Goal: Task Accomplishment & Management: Use online tool/utility

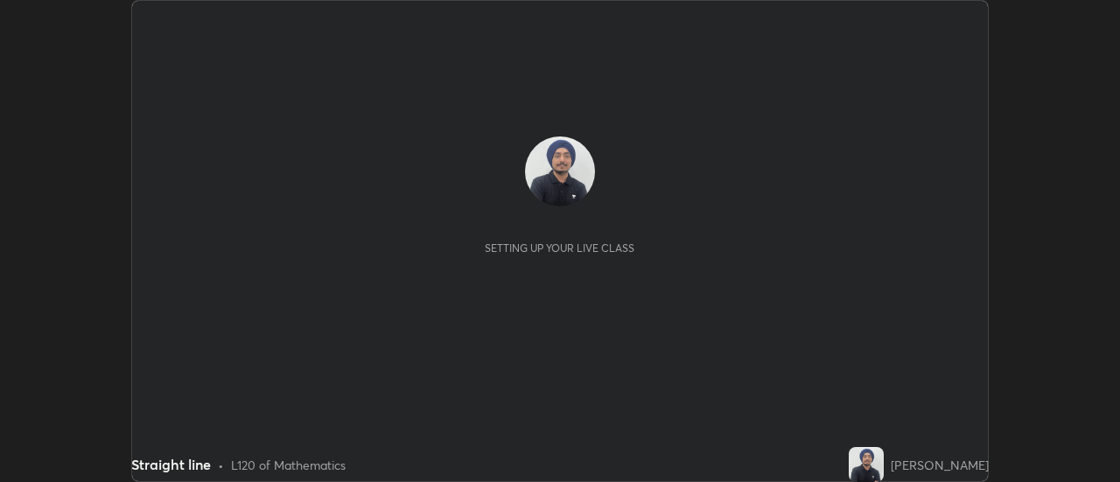
scroll to position [482, 1120]
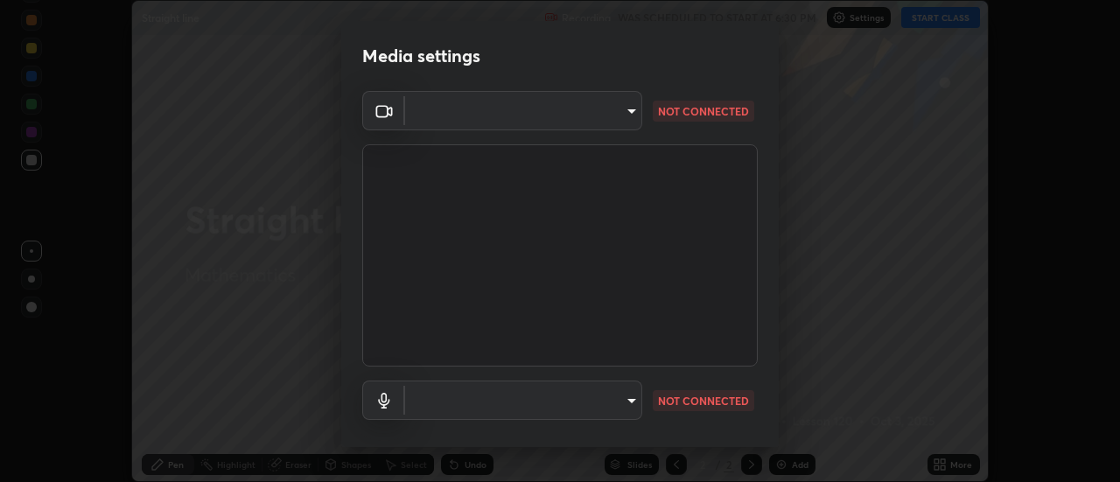
type input "22fd1baf326a4dc2477b81f4db25bcd6a257ae2ff3fe6e8918437301c5c1cc95"
type input "communications"
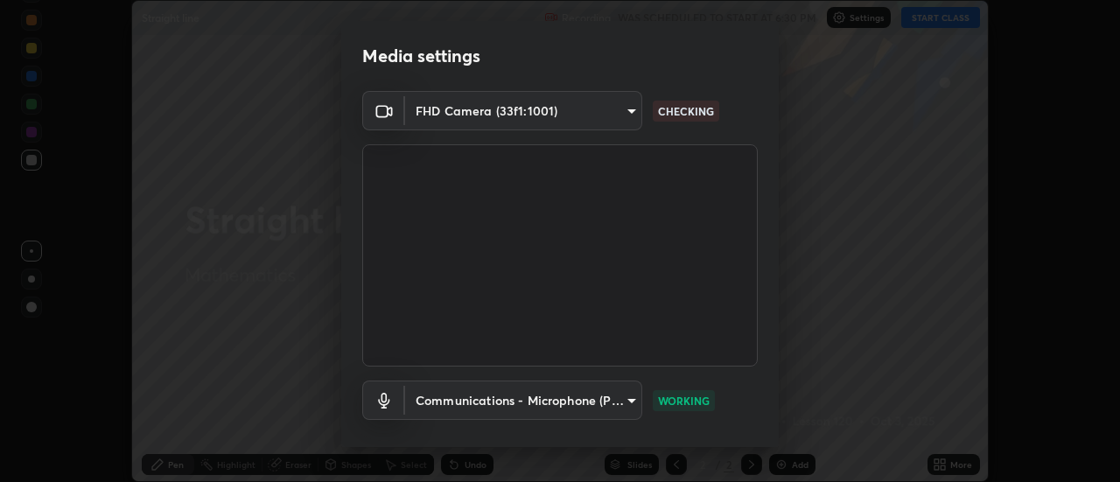
scroll to position [92, 0]
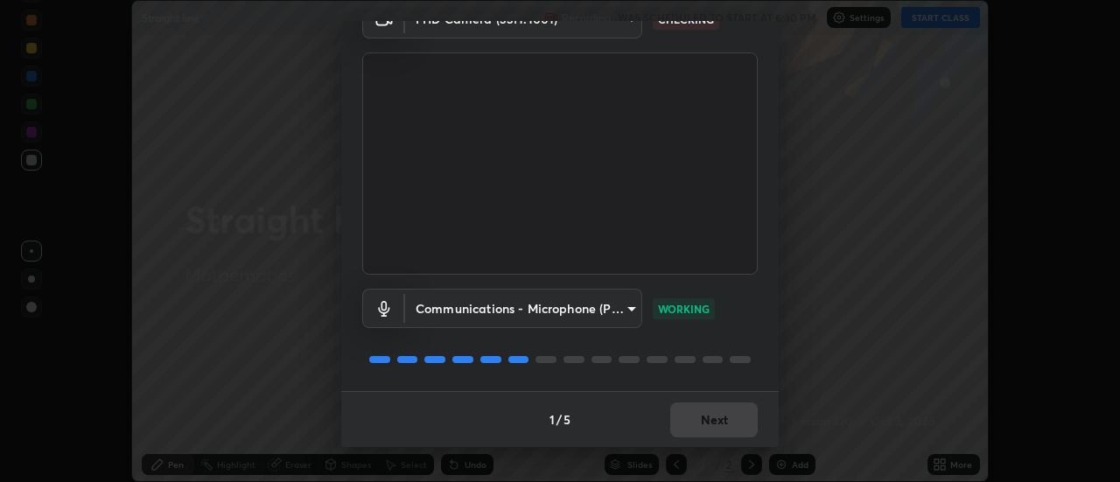
click at [678, 416] on div "1 / 5 Next" at bounding box center [560, 419] width 438 height 56
click at [678, 418] on div "1 / 5 Next" at bounding box center [560, 419] width 438 height 56
click at [678, 417] on button "Next" at bounding box center [714, 420] width 88 height 35
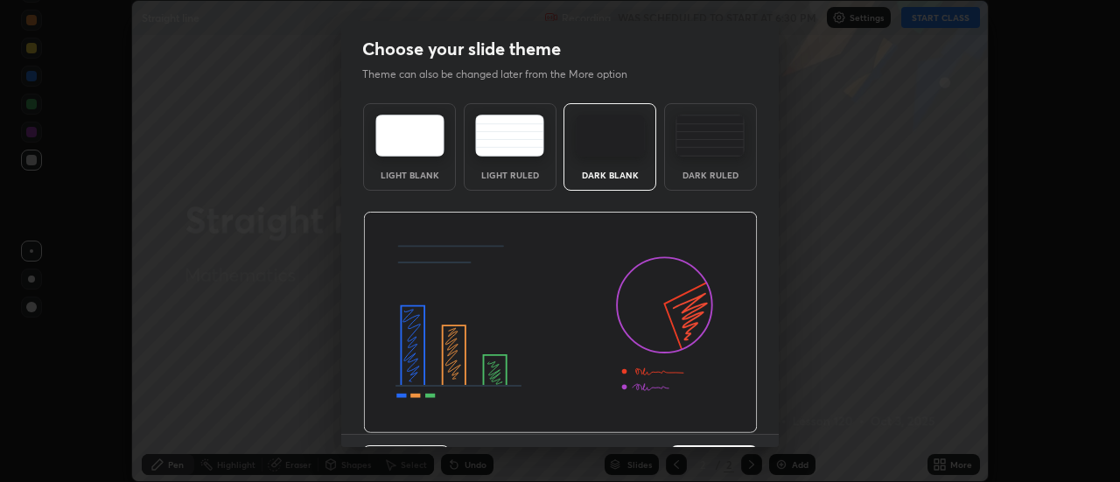
click at [683, 418] on img at bounding box center [560, 323] width 395 height 222
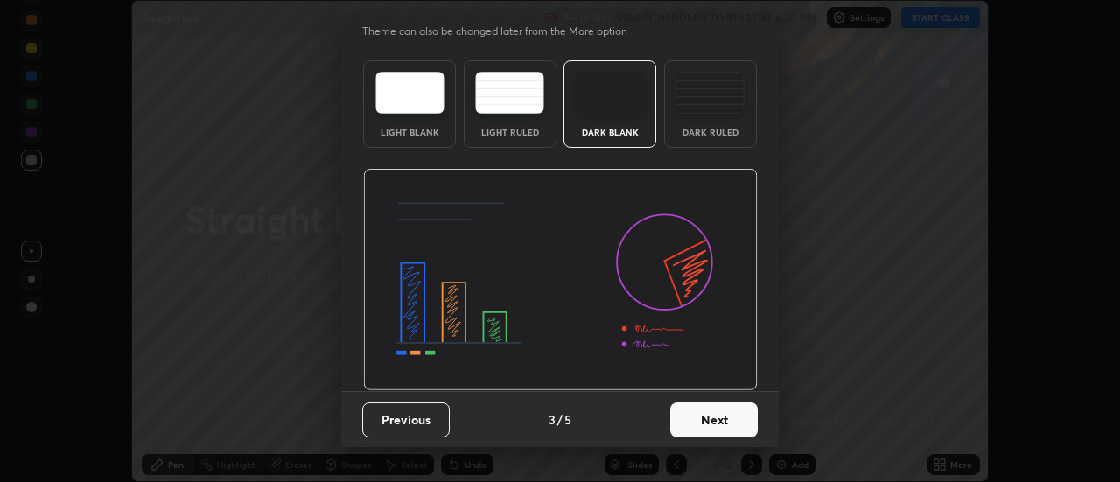
click at [691, 419] on button "Next" at bounding box center [714, 420] width 88 height 35
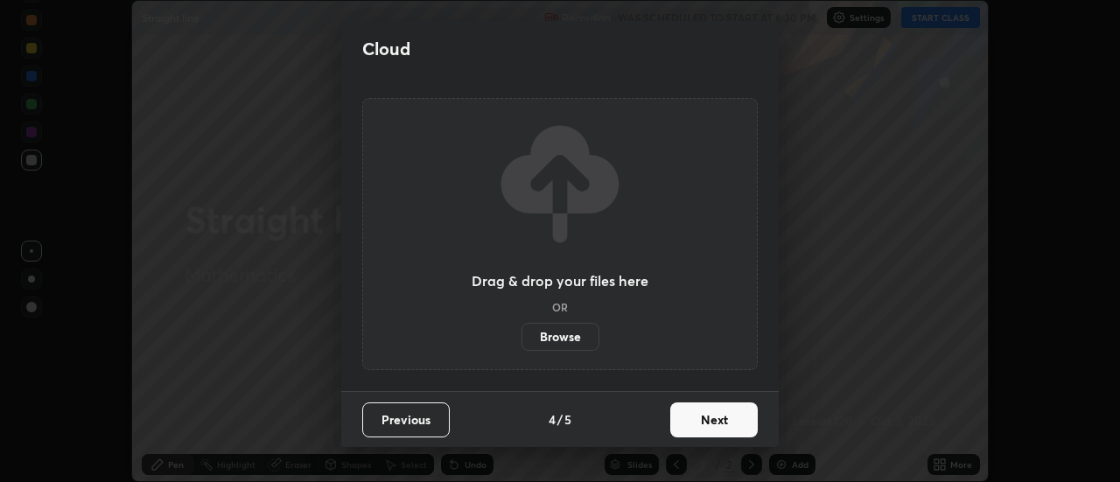
scroll to position [0, 0]
click at [692, 417] on button "Next" at bounding box center [714, 420] width 88 height 35
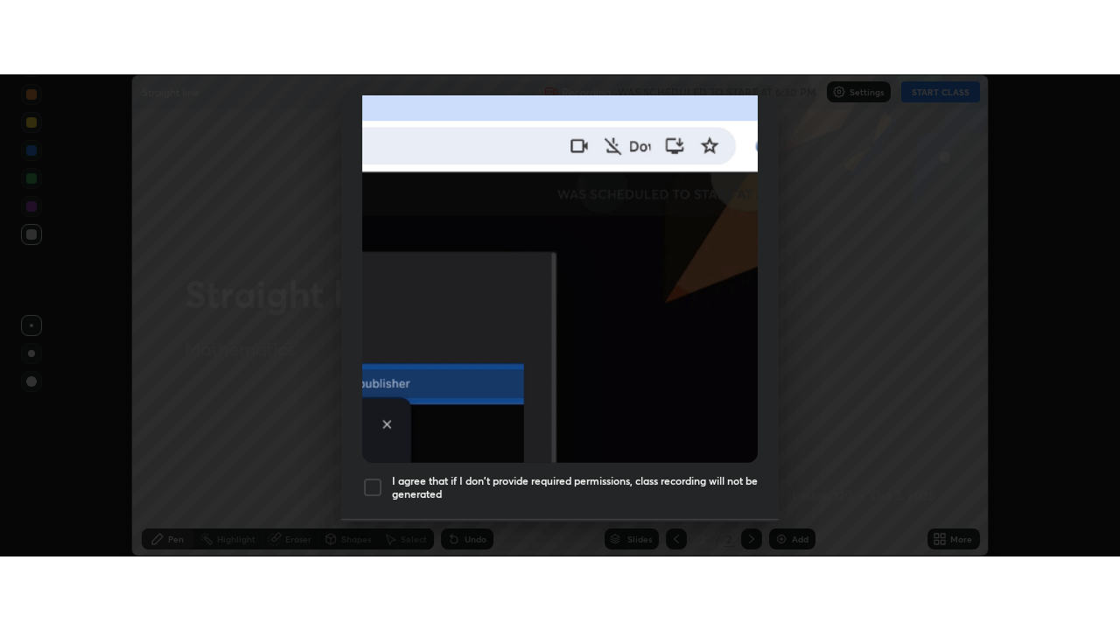
scroll to position [449, 0]
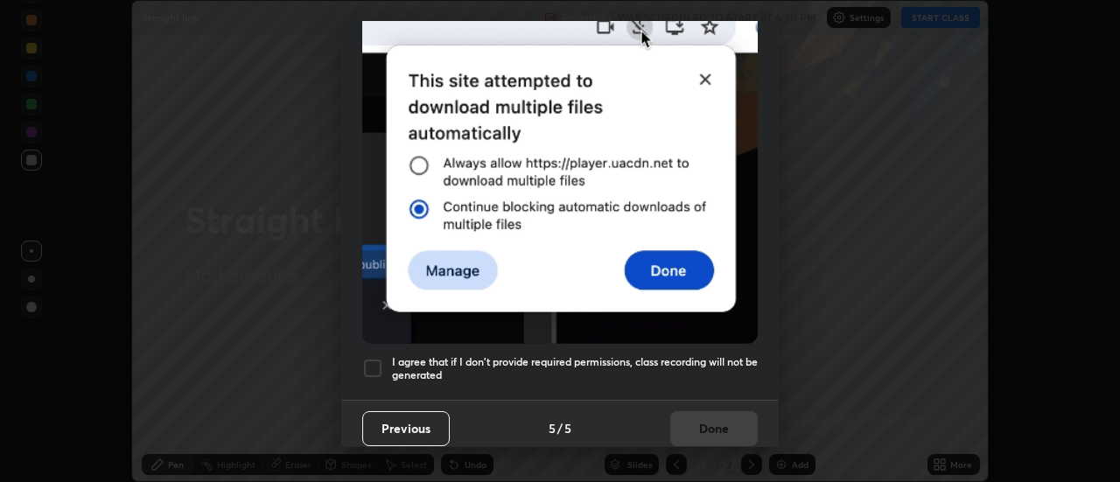
click at [408, 361] on h5 "I agree that if I don't provide required permissions, class recording will not …" at bounding box center [575, 368] width 366 height 27
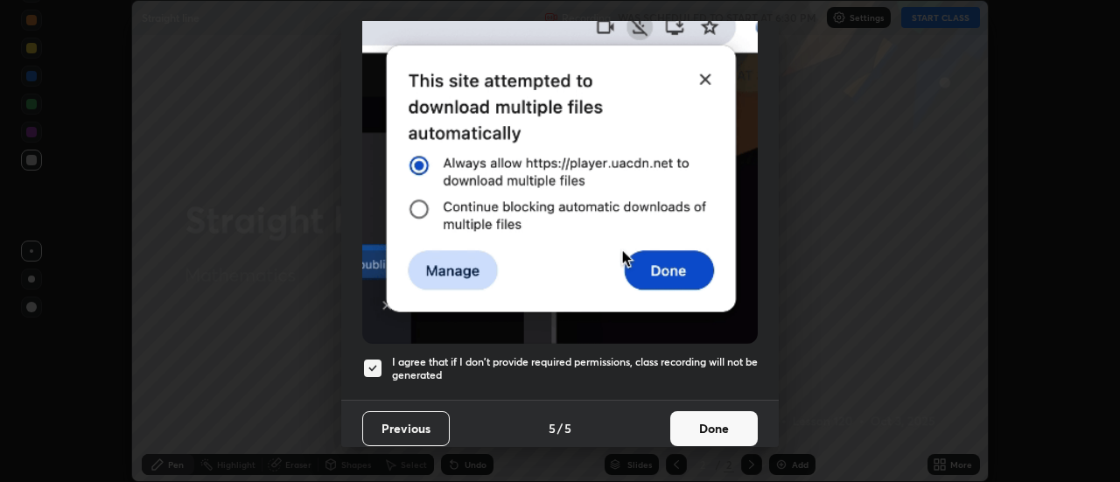
click at [680, 411] on button "Done" at bounding box center [714, 428] width 88 height 35
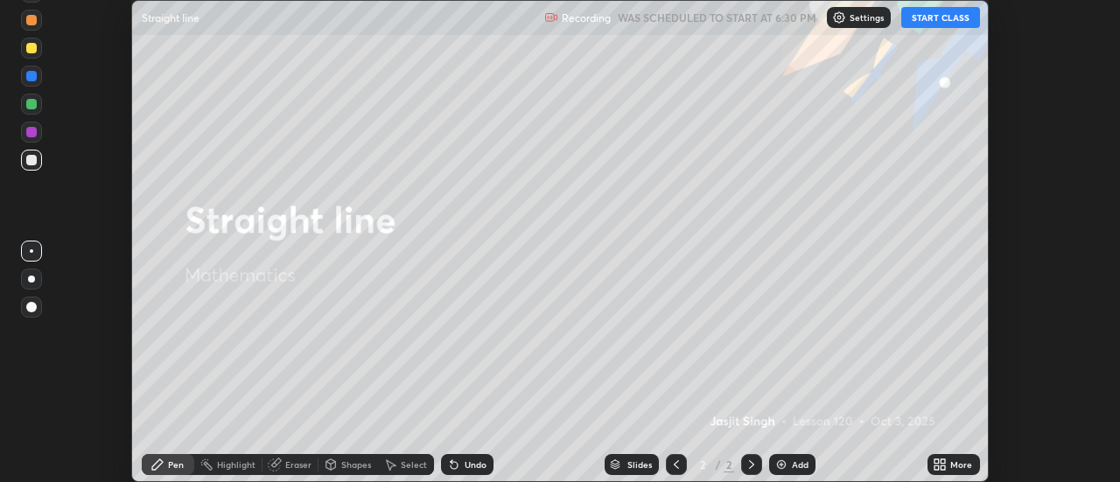
click at [928, 21] on button "START CLASS" at bounding box center [940, 17] width 79 height 21
click at [939, 466] on icon at bounding box center [937, 468] width 4 height 4
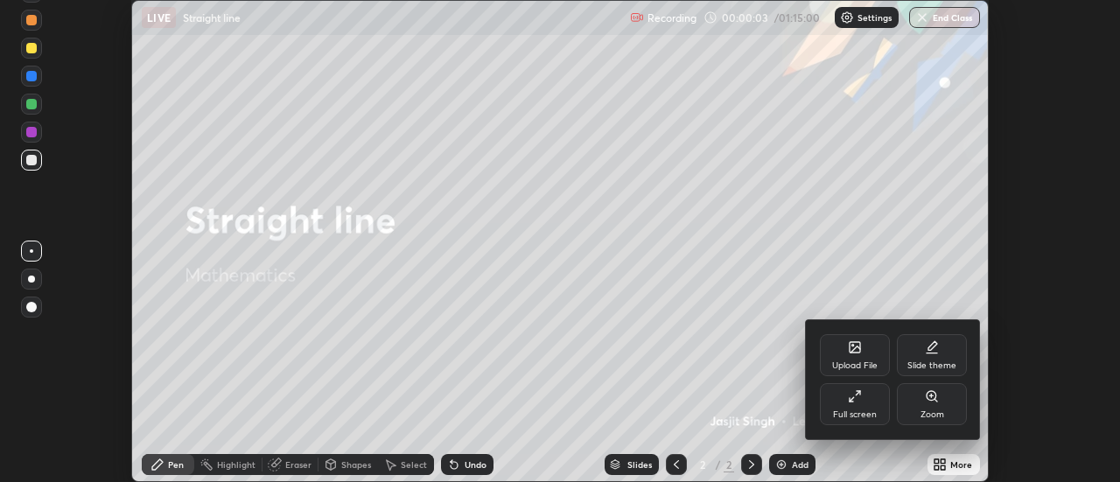
click at [848, 408] on div "Full screen" at bounding box center [855, 404] width 70 height 42
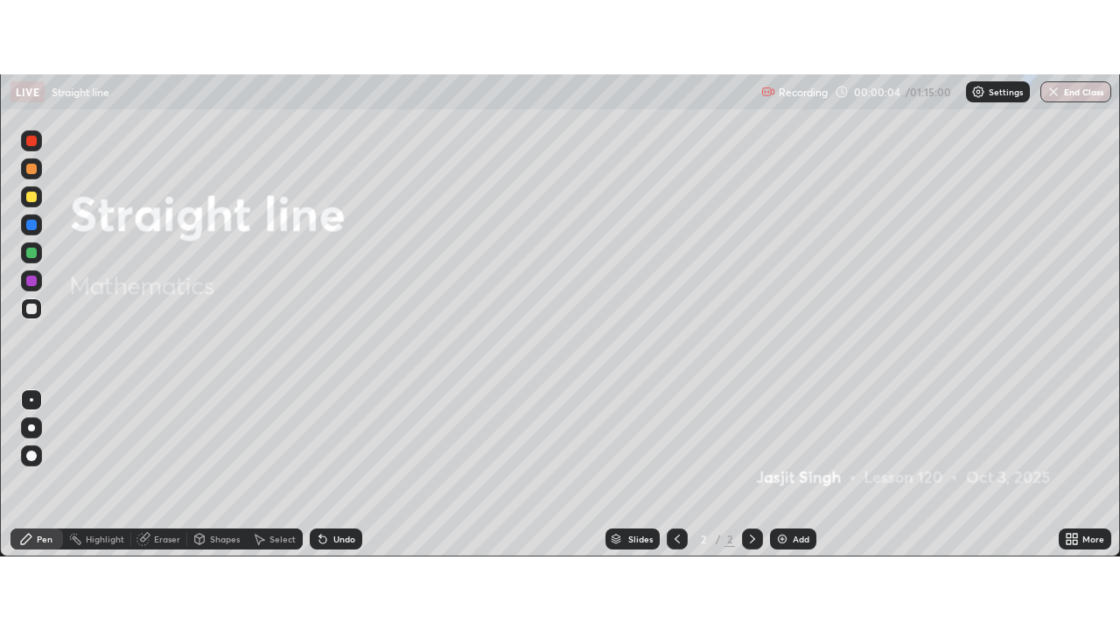
scroll to position [630, 1120]
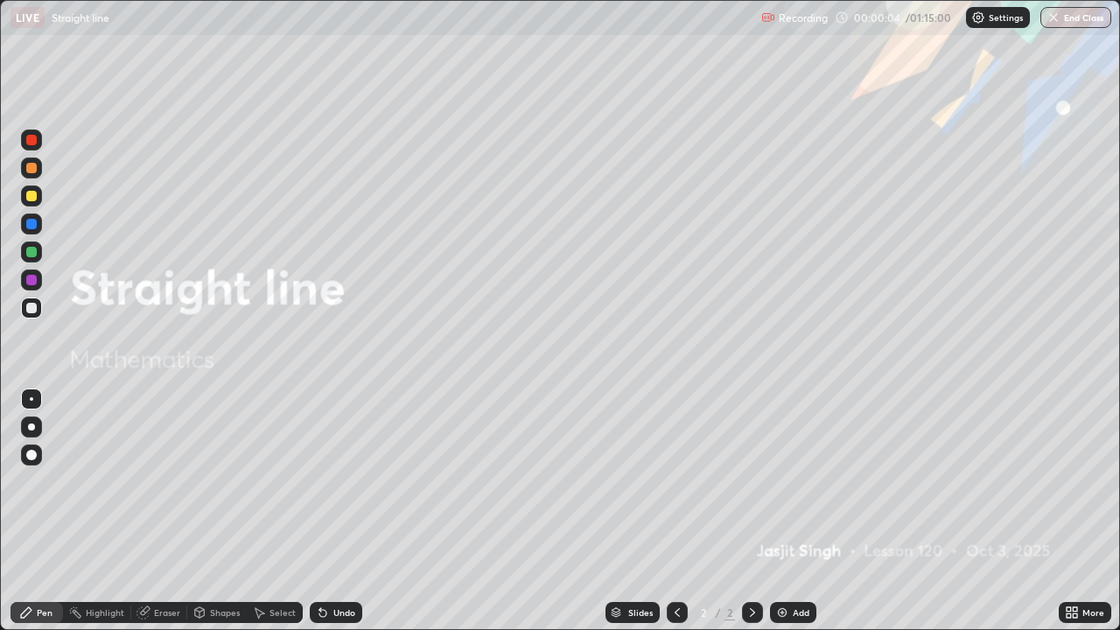
click at [784, 481] on img at bounding box center [782, 613] width 14 height 14
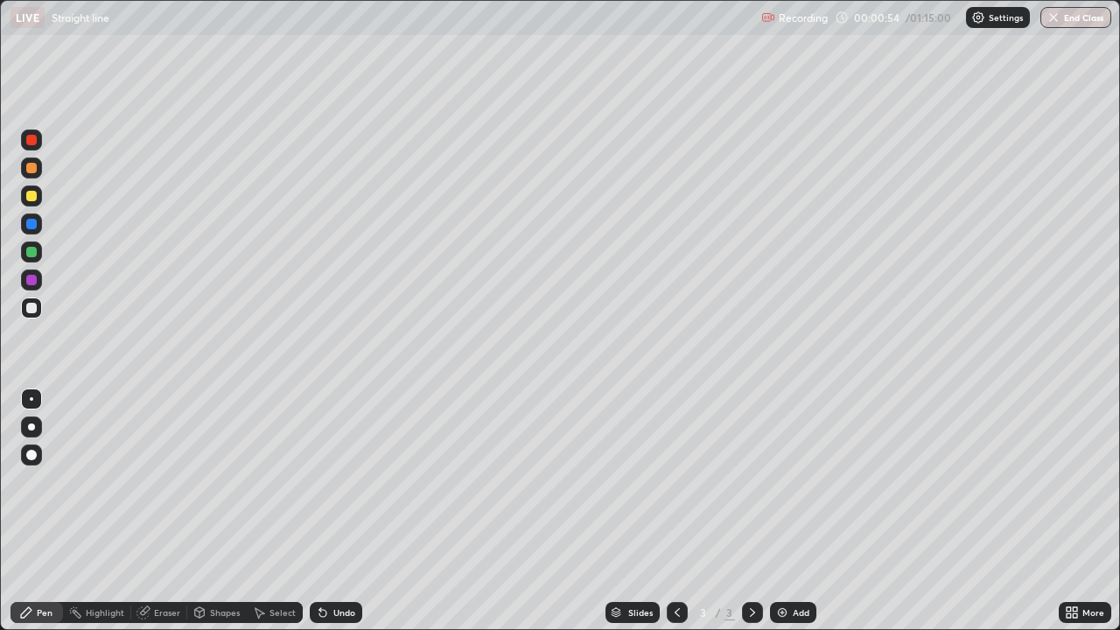
click at [32, 284] on div at bounding box center [31, 280] width 11 height 11
click at [31, 429] on div at bounding box center [31, 427] width 7 height 7
click at [339, 481] on div "Undo" at bounding box center [344, 612] width 22 height 9
click at [340, 481] on div "Undo" at bounding box center [344, 612] width 22 height 9
click at [32, 196] on div at bounding box center [31, 196] width 11 height 11
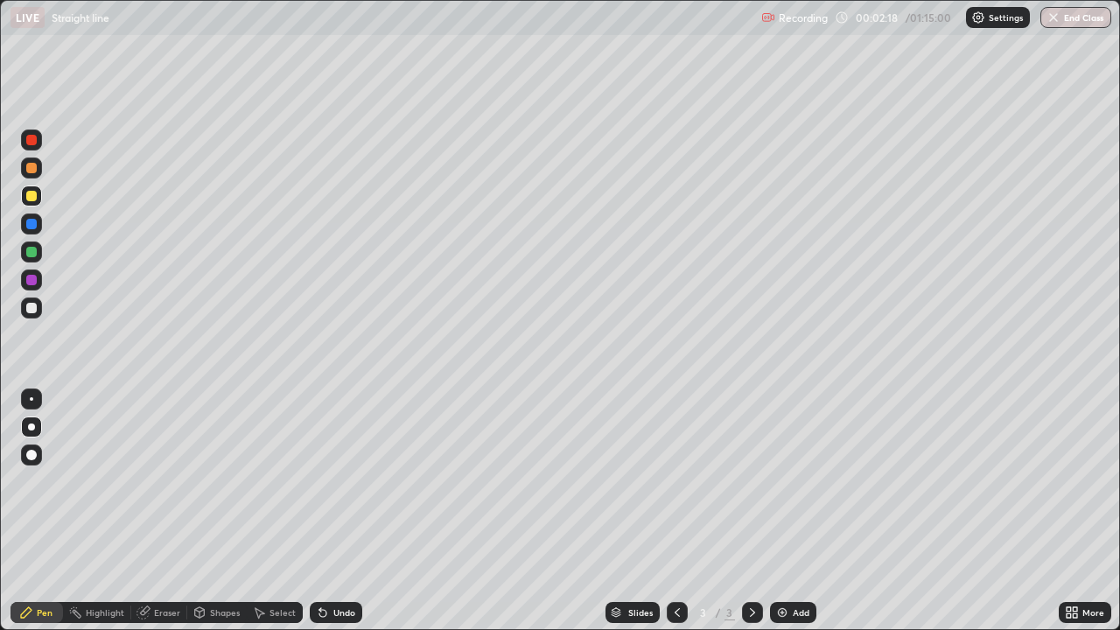
click at [342, 481] on div "Undo" at bounding box center [336, 612] width 53 height 21
click at [337, 481] on div "Undo" at bounding box center [344, 612] width 22 height 9
click at [333, 481] on div "Undo" at bounding box center [344, 612] width 22 height 9
click at [328, 481] on div "Undo" at bounding box center [336, 612] width 53 height 21
click at [326, 481] on icon at bounding box center [323, 613] width 14 height 14
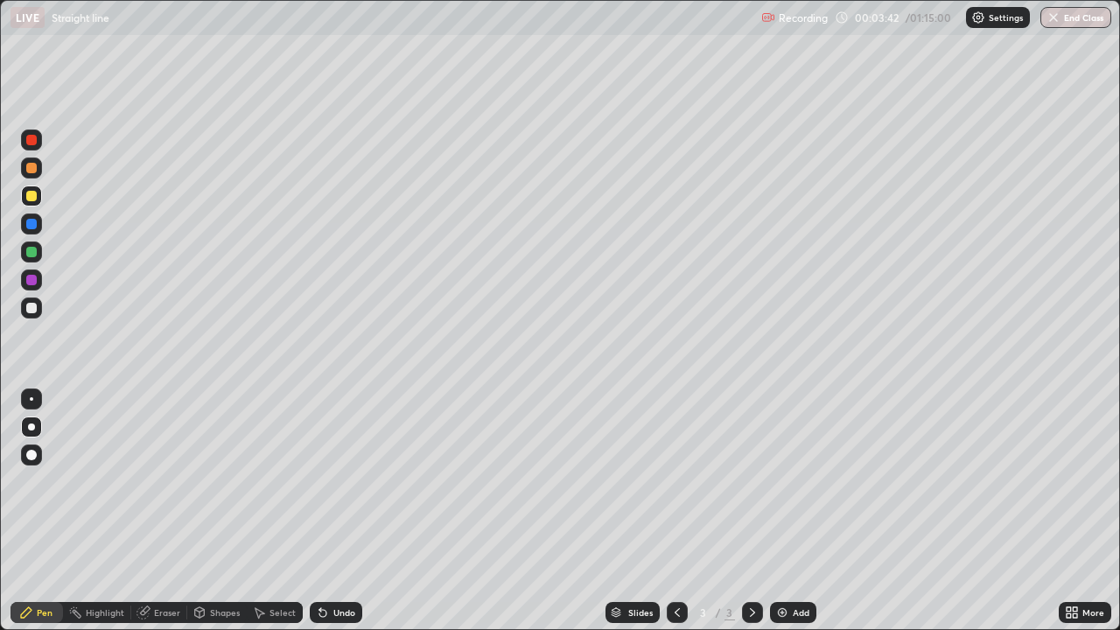
click at [319, 481] on icon at bounding box center [320, 609] width 2 height 2
click at [330, 481] on div "Undo" at bounding box center [336, 612] width 53 height 21
click at [333, 481] on div "Undo" at bounding box center [344, 612] width 22 height 9
click at [32, 281] on div at bounding box center [31, 280] width 11 height 11
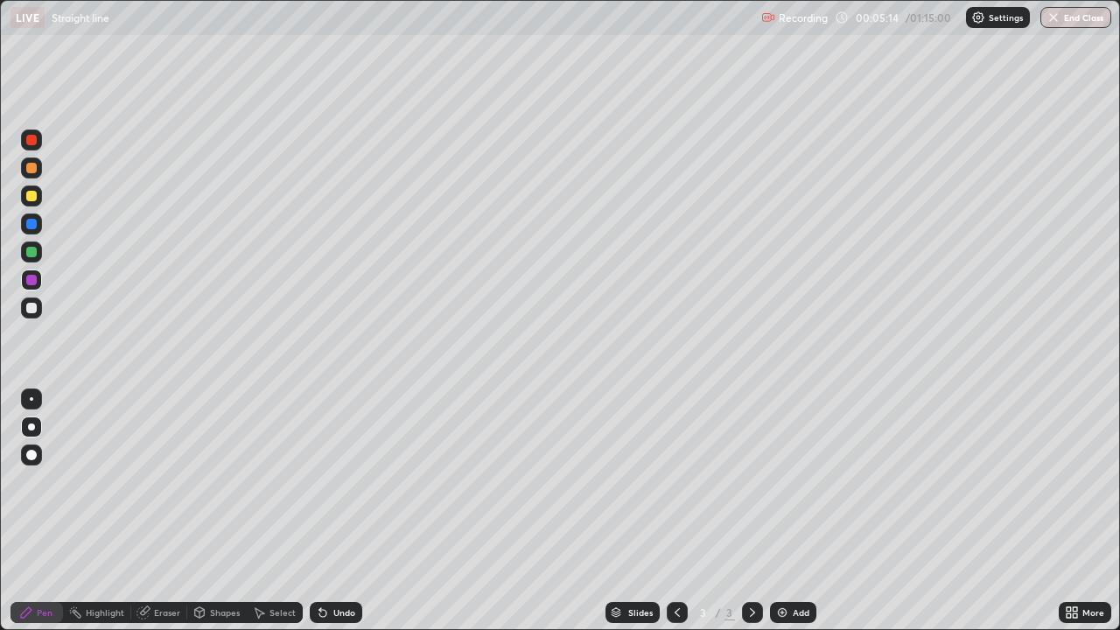
click at [35, 228] on div at bounding box center [31, 224] width 11 height 11
click at [329, 481] on div "Undo" at bounding box center [336, 612] width 53 height 21
click at [38, 174] on div at bounding box center [31, 168] width 21 height 21
click at [328, 481] on div "Undo" at bounding box center [336, 612] width 53 height 21
click at [334, 481] on div "Undo" at bounding box center [336, 612] width 53 height 21
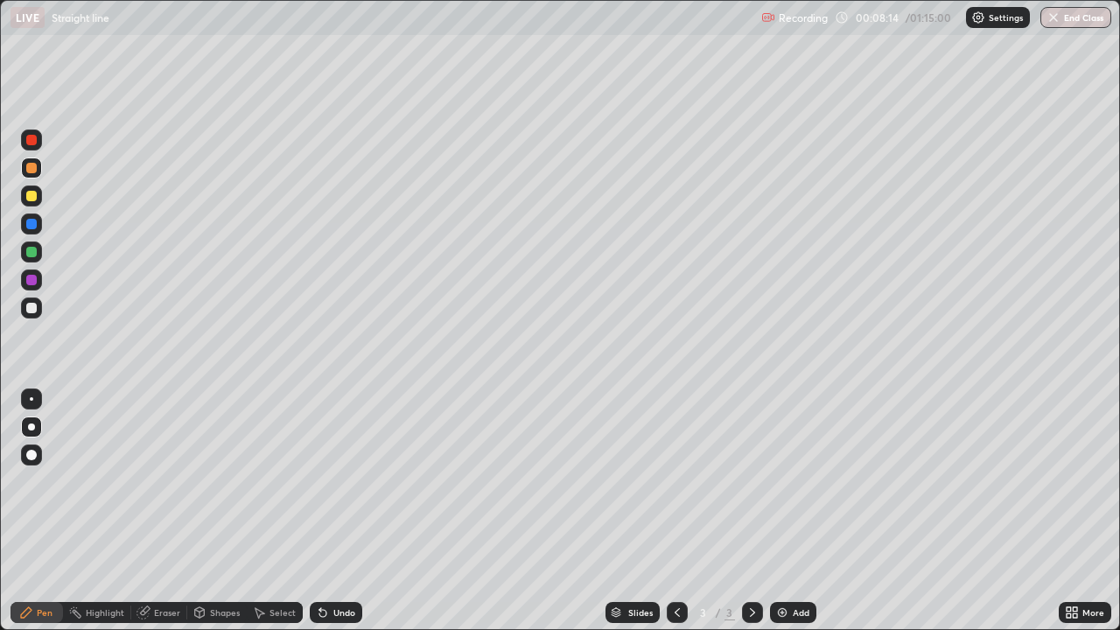
click at [33, 197] on div at bounding box center [31, 196] width 11 height 11
click at [36, 312] on div at bounding box center [31, 308] width 21 height 21
click at [795, 481] on div "Add" at bounding box center [801, 612] width 17 height 9
click at [32, 225] on div at bounding box center [31, 224] width 11 height 11
click at [35, 283] on div at bounding box center [31, 280] width 11 height 11
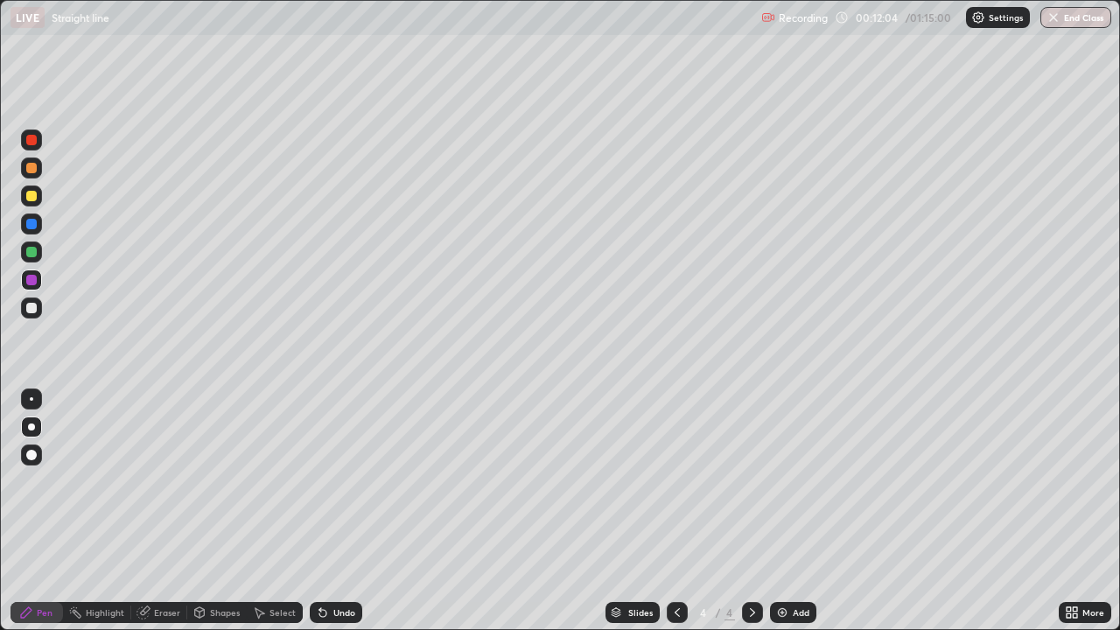
click at [32, 312] on div at bounding box center [31, 308] width 11 height 11
click at [667, 481] on div at bounding box center [677, 612] width 21 height 21
click at [751, 481] on icon at bounding box center [753, 613] width 14 height 14
click at [676, 481] on icon at bounding box center [677, 613] width 14 height 14
click at [750, 481] on icon at bounding box center [753, 613] width 14 height 14
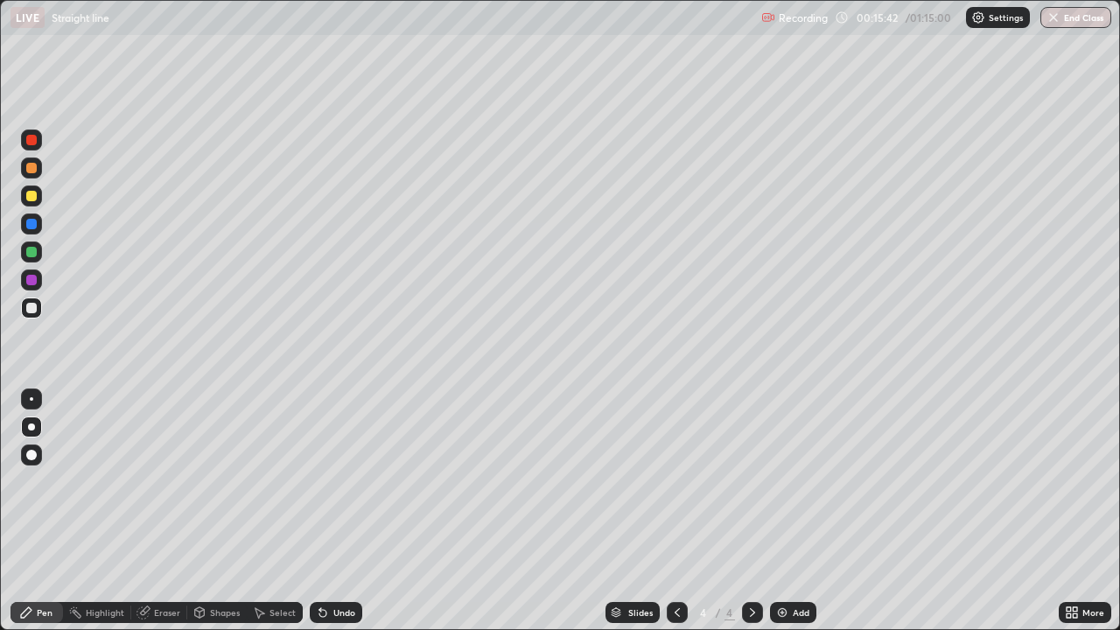
click at [784, 481] on img at bounding box center [782, 613] width 14 height 14
click at [214, 481] on div "Shapes" at bounding box center [225, 612] width 30 height 9
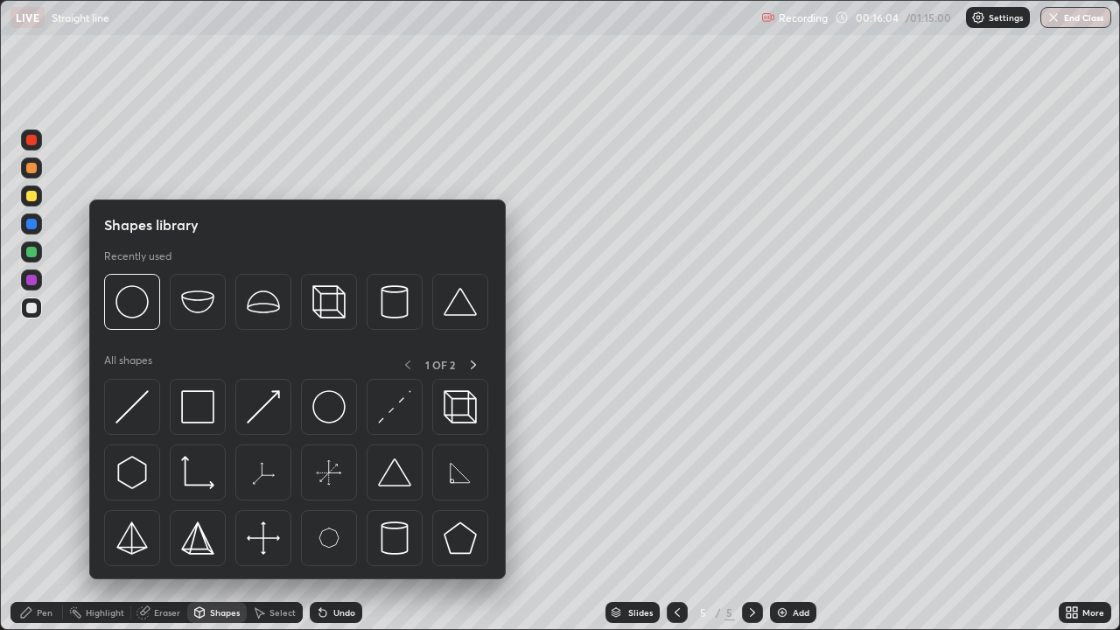
click at [168, 481] on div "Eraser" at bounding box center [167, 612] width 26 height 9
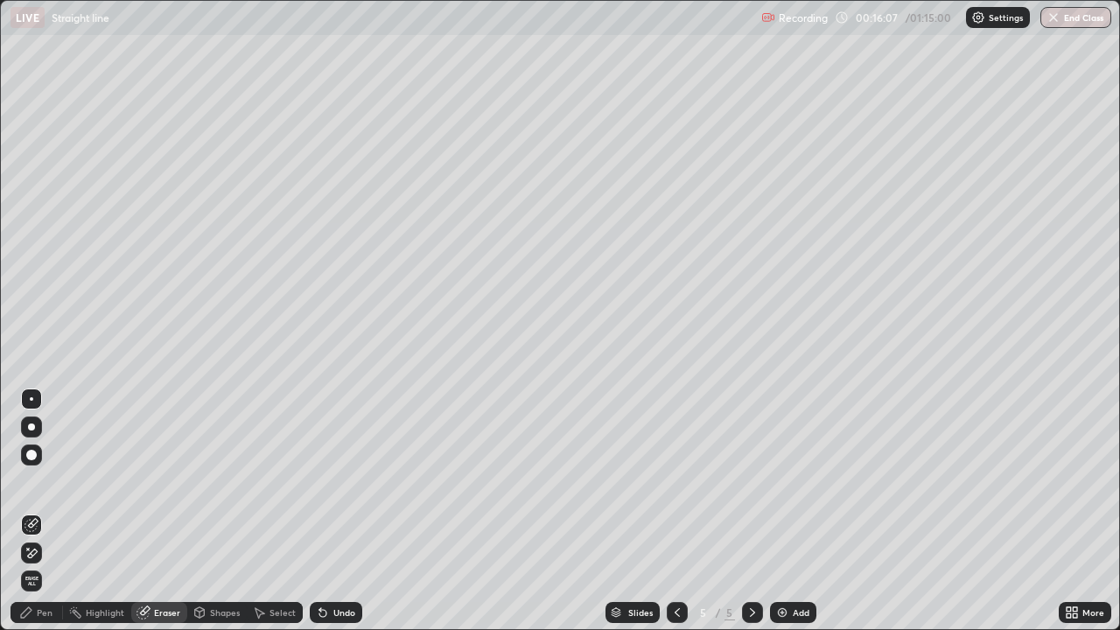
click at [38, 481] on div "Pen" at bounding box center [45, 612] width 16 height 9
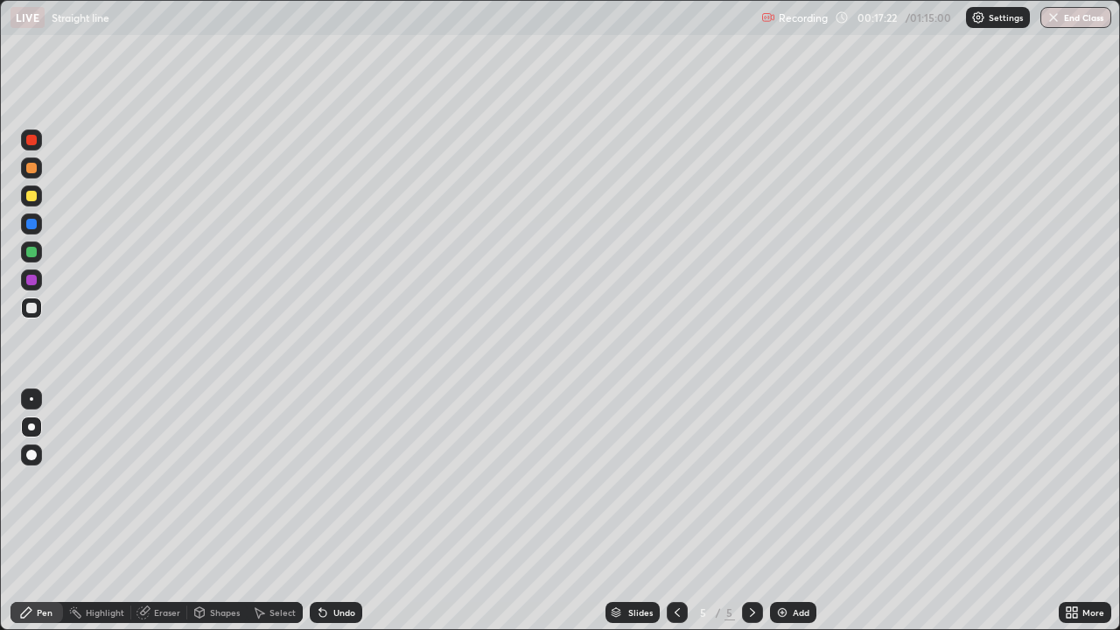
click at [333, 481] on div "Undo" at bounding box center [344, 612] width 22 height 9
click at [347, 481] on div "Undo" at bounding box center [344, 612] width 22 height 9
click at [37, 203] on div at bounding box center [31, 196] width 21 height 21
click at [30, 312] on div at bounding box center [31, 308] width 11 height 11
click at [36, 287] on div at bounding box center [31, 280] width 21 height 21
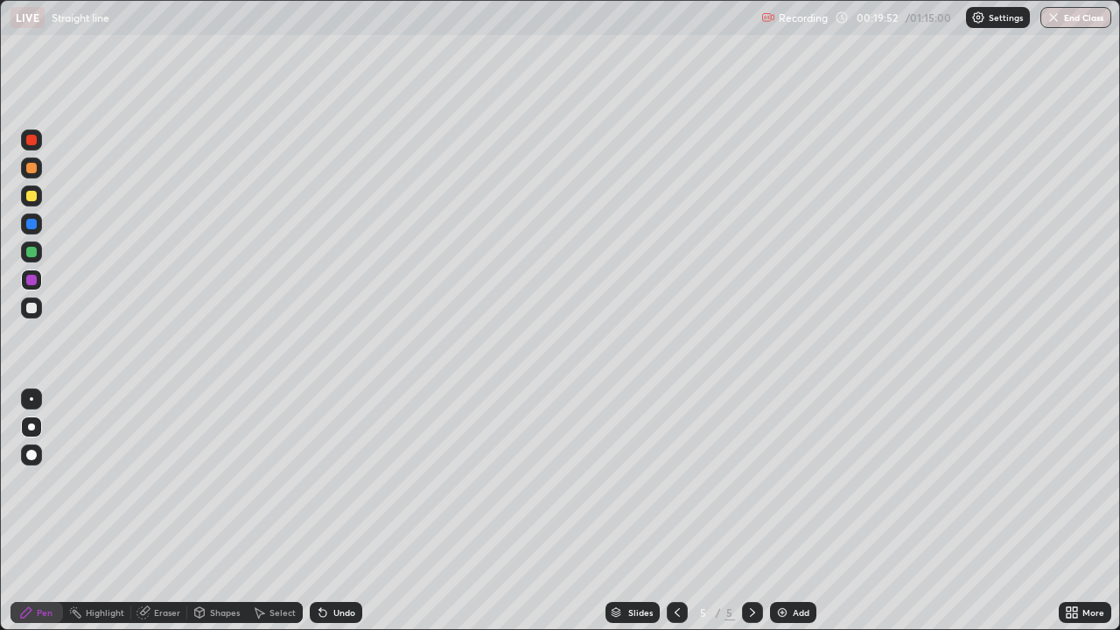
click at [675, 481] on icon at bounding box center [677, 612] width 5 height 9
click at [751, 481] on icon at bounding box center [753, 613] width 14 height 14
click at [779, 481] on img at bounding box center [782, 613] width 14 height 14
click at [32, 167] on div at bounding box center [31, 168] width 11 height 11
click at [337, 481] on div "Undo" at bounding box center [344, 612] width 22 height 9
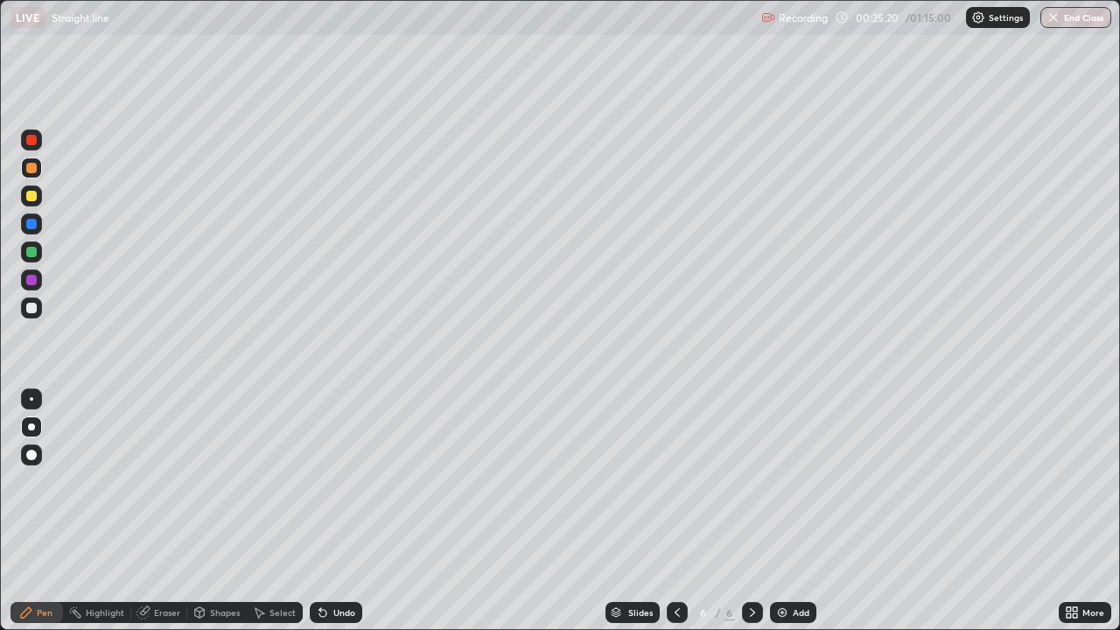
click at [33, 204] on div at bounding box center [31, 196] width 21 height 21
click at [32, 224] on div at bounding box center [31, 224] width 11 height 11
click at [32, 172] on div at bounding box center [31, 168] width 11 height 11
click at [32, 284] on div at bounding box center [31, 280] width 11 height 11
click at [33, 309] on div at bounding box center [31, 308] width 11 height 11
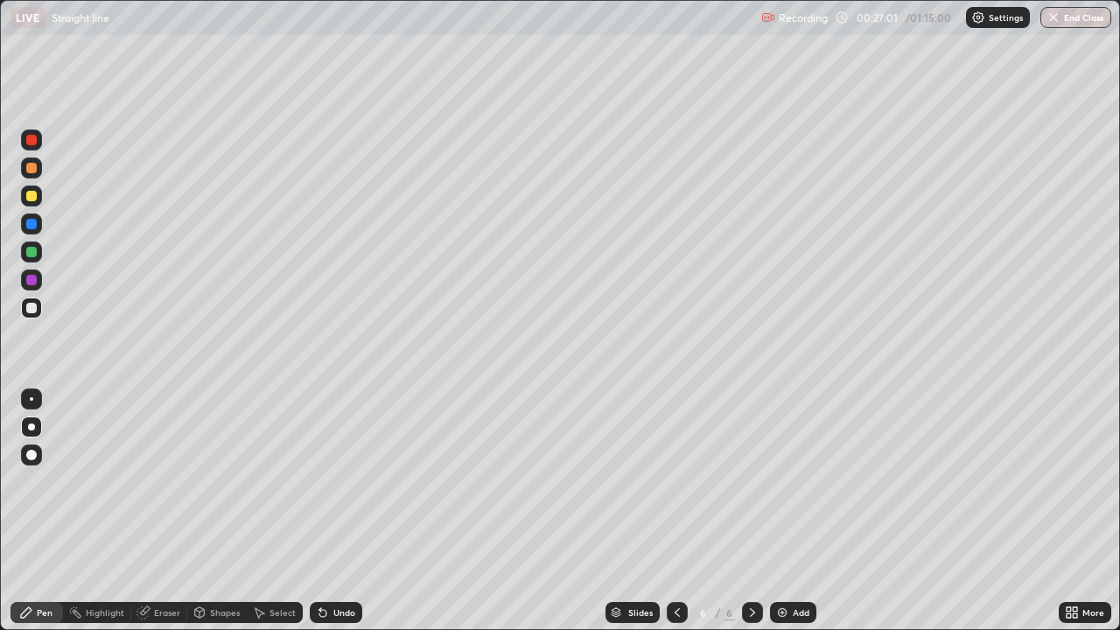
click at [675, 481] on icon at bounding box center [677, 612] width 5 height 9
click at [751, 481] on icon at bounding box center [753, 613] width 14 height 14
click at [675, 481] on icon at bounding box center [677, 612] width 5 height 9
click at [751, 481] on icon at bounding box center [753, 613] width 14 height 14
click at [357, 481] on div "Undo" at bounding box center [336, 612] width 53 height 21
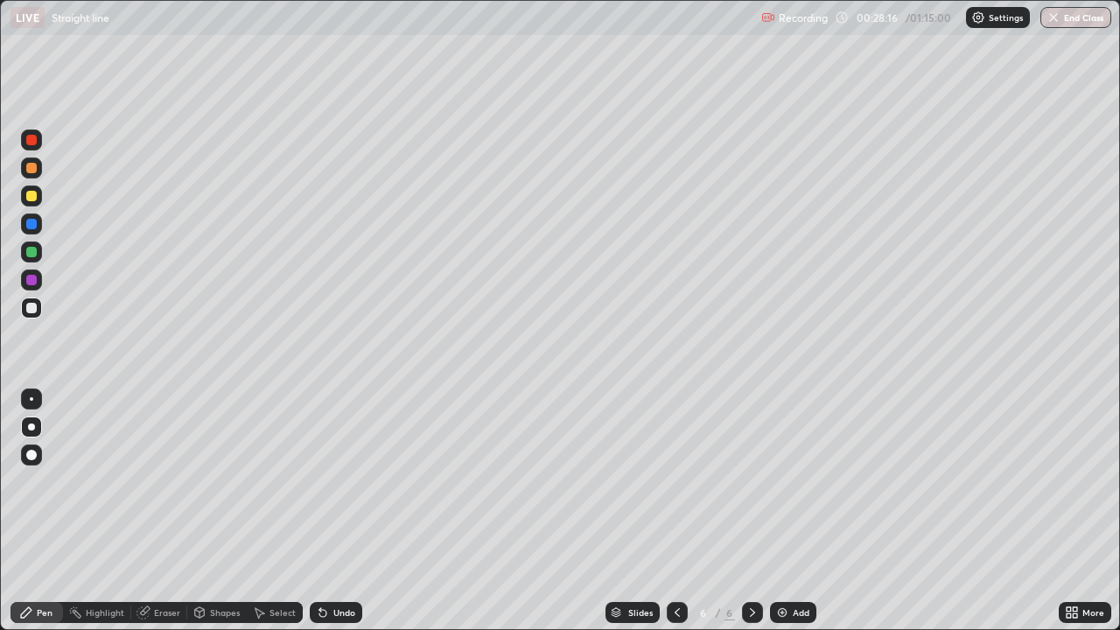
click at [675, 481] on icon at bounding box center [677, 613] width 14 height 14
click at [742, 481] on div at bounding box center [752, 612] width 21 height 21
click at [344, 481] on div "Undo" at bounding box center [344, 612] width 22 height 9
click at [676, 481] on icon at bounding box center [677, 613] width 14 height 14
click at [751, 481] on icon at bounding box center [753, 613] width 14 height 14
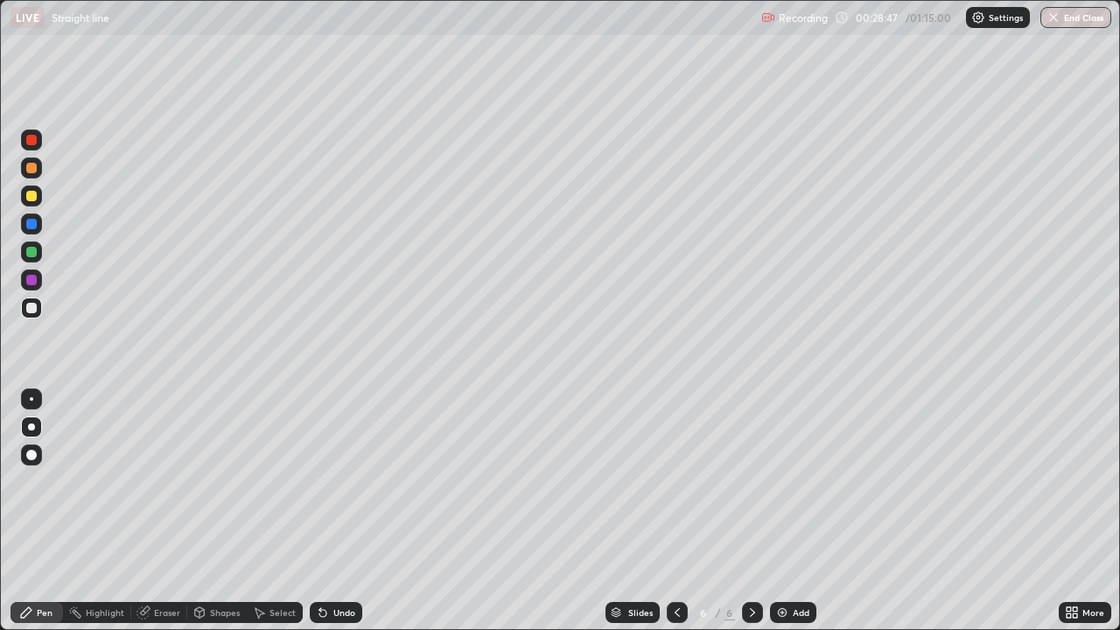
click at [676, 481] on icon at bounding box center [677, 613] width 14 height 14
click at [750, 481] on icon at bounding box center [752, 612] width 5 height 9
click at [350, 481] on div "Undo" at bounding box center [344, 612] width 22 height 9
click at [342, 481] on div "Undo" at bounding box center [344, 612] width 22 height 9
click at [341, 481] on div "Undo" at bounding box center [344, 612] width 22 height 9
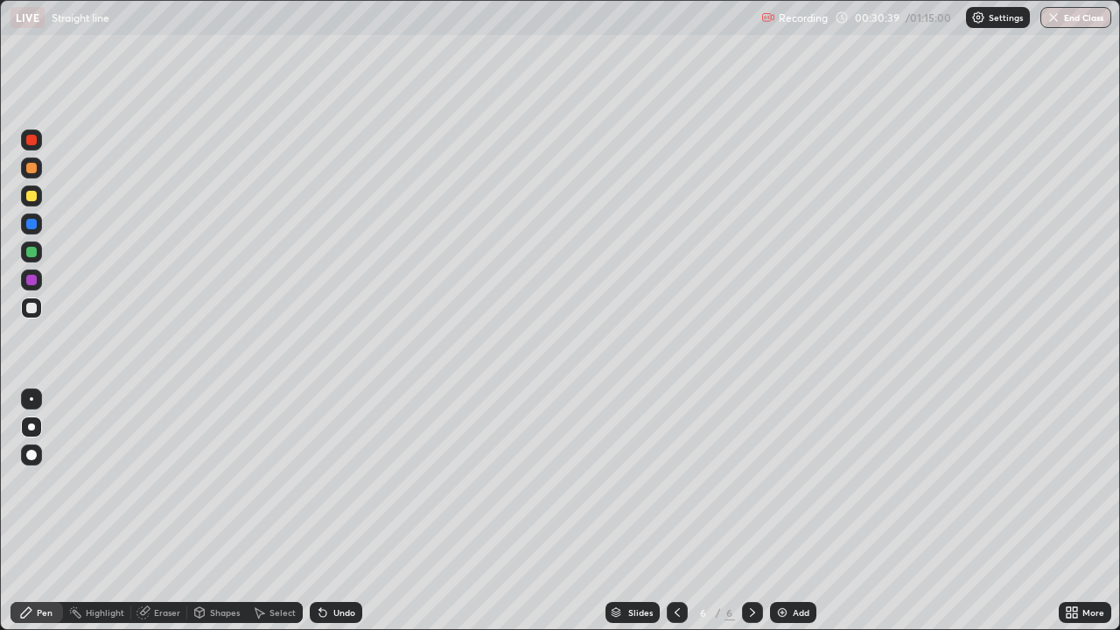
click at [676, 481] on icon at bounding box center [677, 613] width 14 height 14
click at [751, 481] on icon at bounding box center [753, 613] width 14 height 14
click at [779, 481] on img at bounding box center [782, 613] width 14 height 14
click at [32, 281] on div at bounding box center [31, 280] width 11 height 11
click at [675, 481] on div at bounding box center [677, 612] width 21 height 21
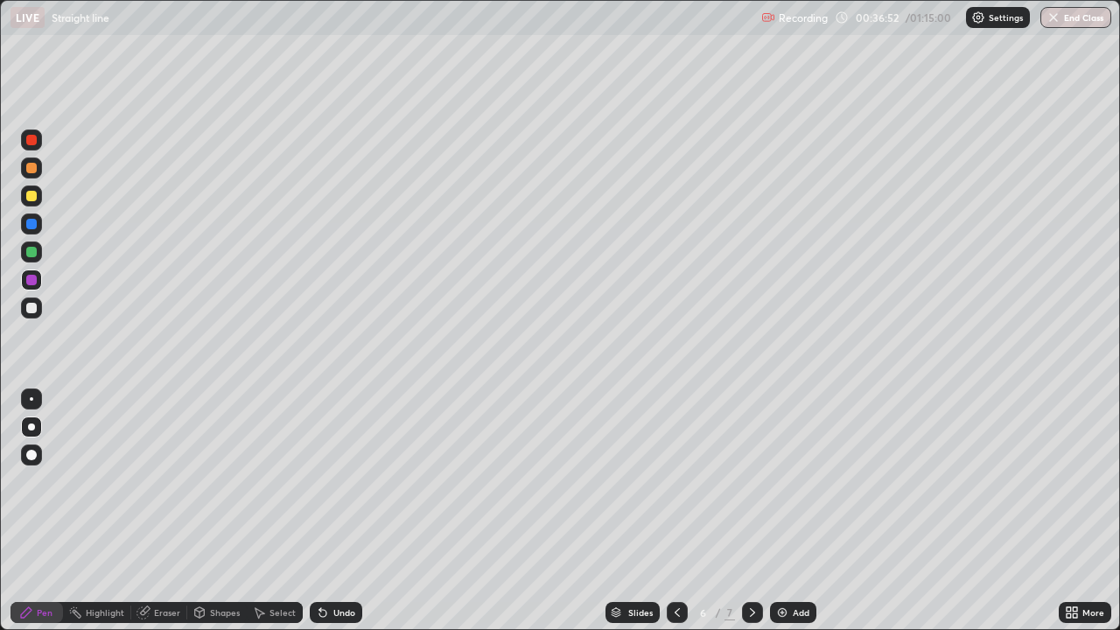
click at [746, 481] on icon at bounding box center [753, 613] width 14 height 14
click at [32, 228] on div at bounding box center [31, 224] width 11 height 11
click at [327, 481] on div "Undo" at bounding box center [336, 612] width 53 height 21
click at [32, 312] on div at bounding box center [31, 308] width 11 height 11
click at [676, 481] on icon at bounding box center [677, 613] width 14 height 14
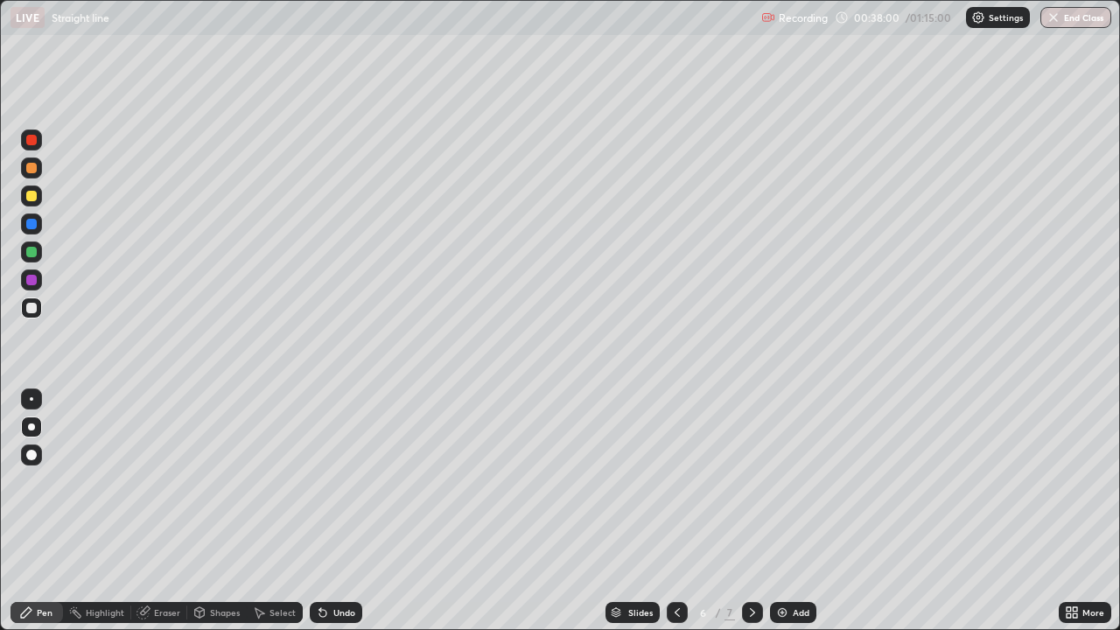
click at [742, 481] on div at bounding box center [752, 612] width 21 height 21
click at [673, 481] on div at bounding box center [677, 612] width 21 height 21
click at [752, 481] on icon at bounding box center [753, 613] width 14 height 14
click at [343, 481] on div "Undo" at bounding box center [336, 612] width 53 height 21
click at [32, 281] on div at bounding box center [31, 280] width 11 height 11
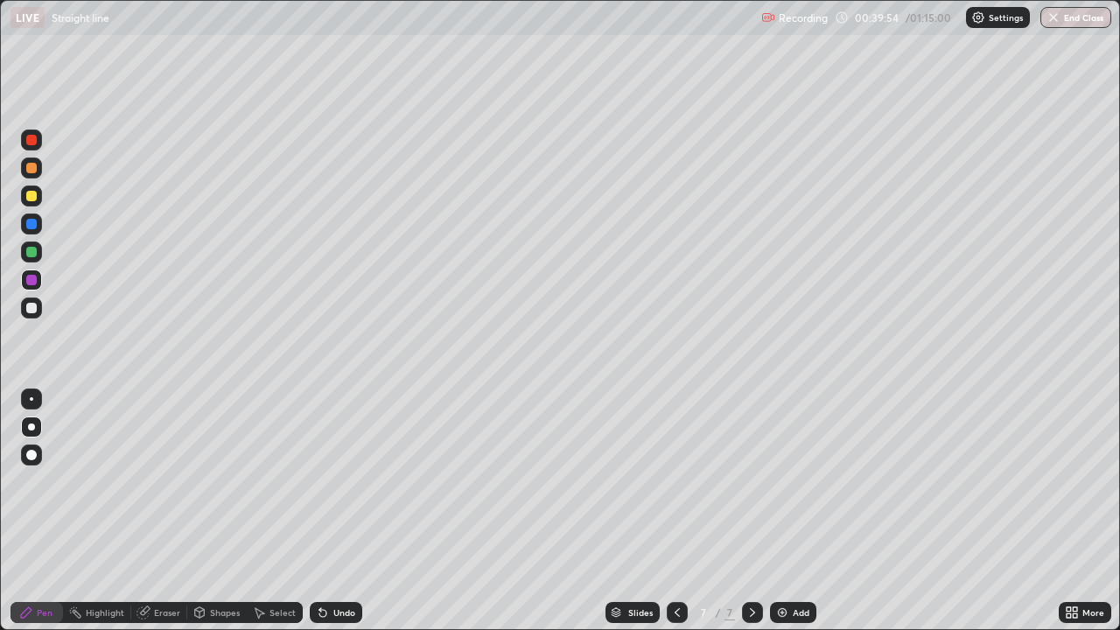
click at [37, 315] on div at bounding box center [31, 308] width 21 height 21
click at [344, 481] on div "Undo" at bounding box center [344, 612] width 22 height 9
click at [30, 256] on div at bounding box center [31, 252] width 11 height 11
click at [35, 225] on div at bounding box center [31, 224] width 11 height 11
click at [333, 481] on div "Undo" at bounding box center [344, 612] width 22 height 9
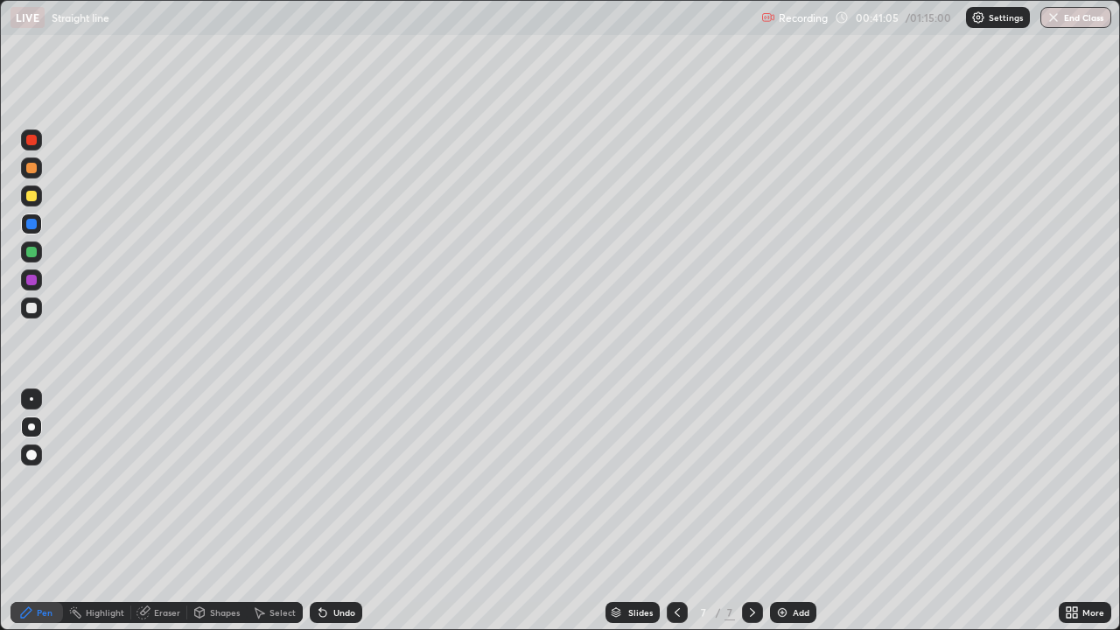
click at [350, 481] on div "Undo" at bounding box center [344, 612] width 22 height 9
click at [671, 481] on icon at bounding box center [677, 613] width 14 height 14
click at [667, 481] on div at bounding box center [677, 612] width 21 height 21
click at [743, 481] on div at bounding box center [752, 612] width 21 height 21
click at [751, 481] on icon at bounding box center [753, 613] width 14 height 14
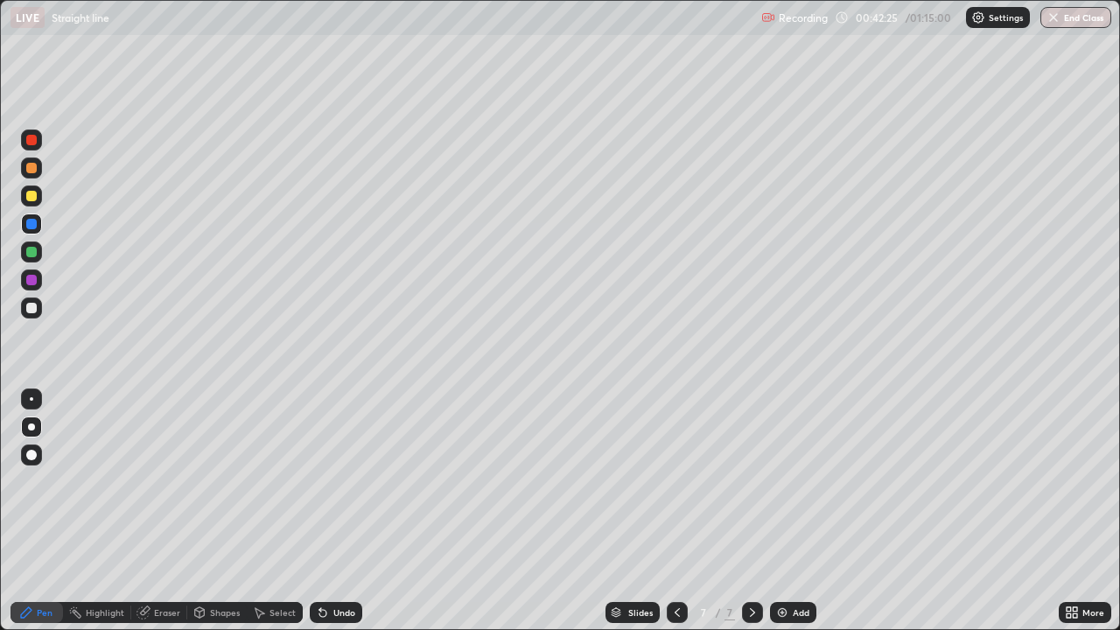
click at [676, 481] on icon at bounding box center [677, 613] width 14 height 14
click at [748, 481] on icon at bounding box center [753, 613] width 14 height 14
click at [786, 481] on img at bounding box center [782, 613] width 14 height 14
click at [32, 197] on div at bounding box center [31, 196] width 11 height 11
click at [676, 481] on icon at bounding box center [677, 613] width 14 height 14
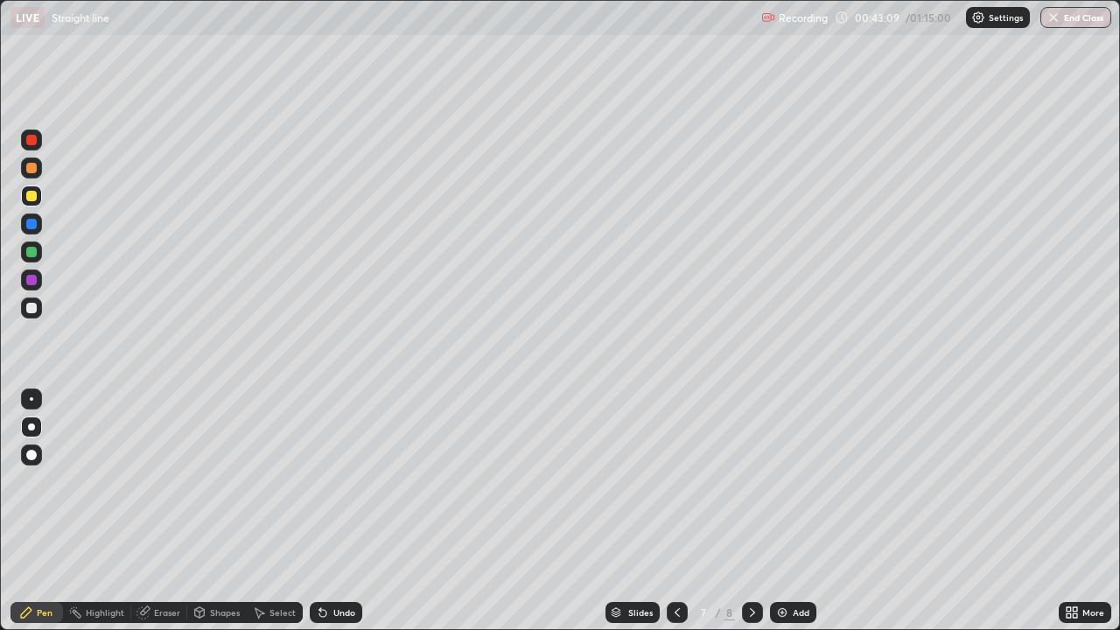
click at [655, 481] on div "Slides" at bounding box center [633, 612] width 54 height 21
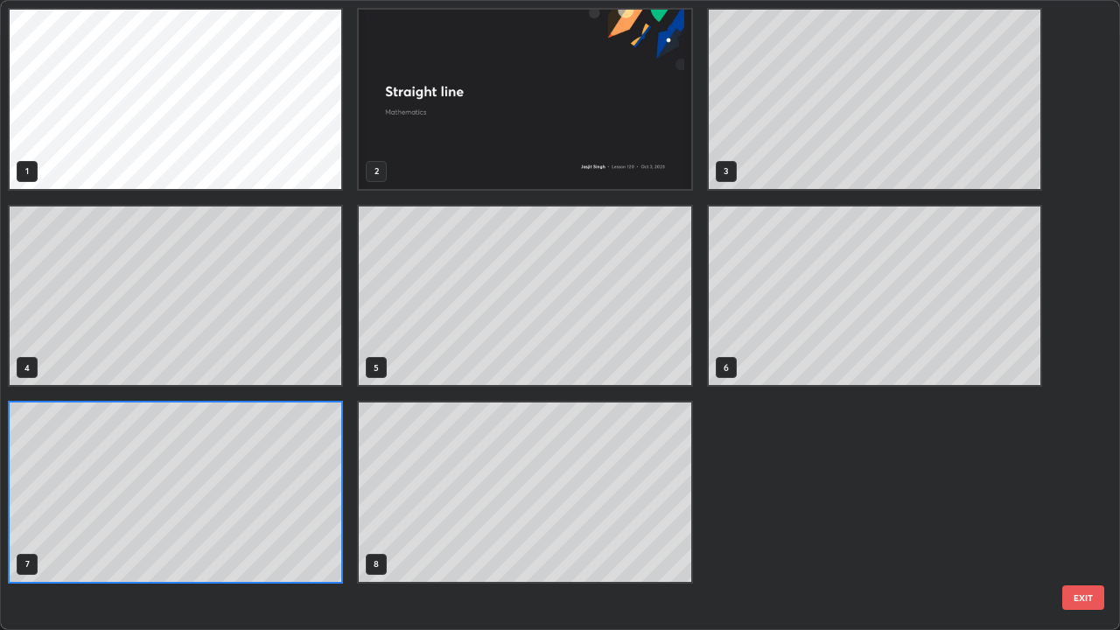
scroll to position [623, 1110]
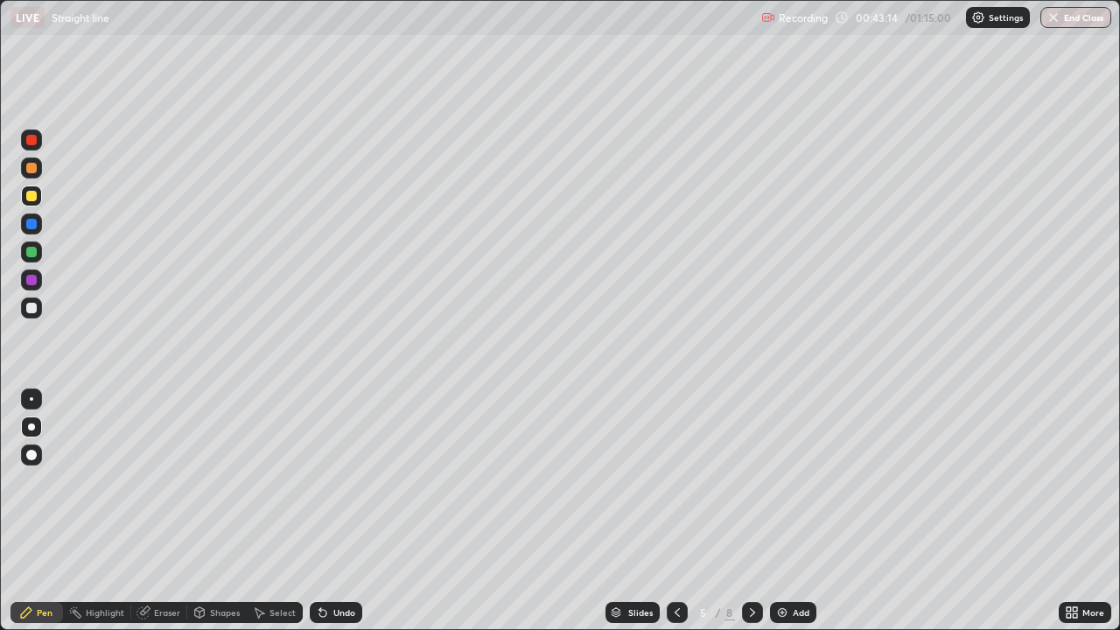
click at [748, 481] on div at bounding box center [752, 612] width 21 height 21
click at [749, 481] on icon at bounding box center [753, 613] width 14 height 14
click at [751, 481] on icon at bounding box center [753, 613] width 14 height 14
click at [676, 481] on icon at bounding box center [677, 613] width 14 height 14
click at [751, 481] on icon at bounding box center [752, 612] width 5 height 9
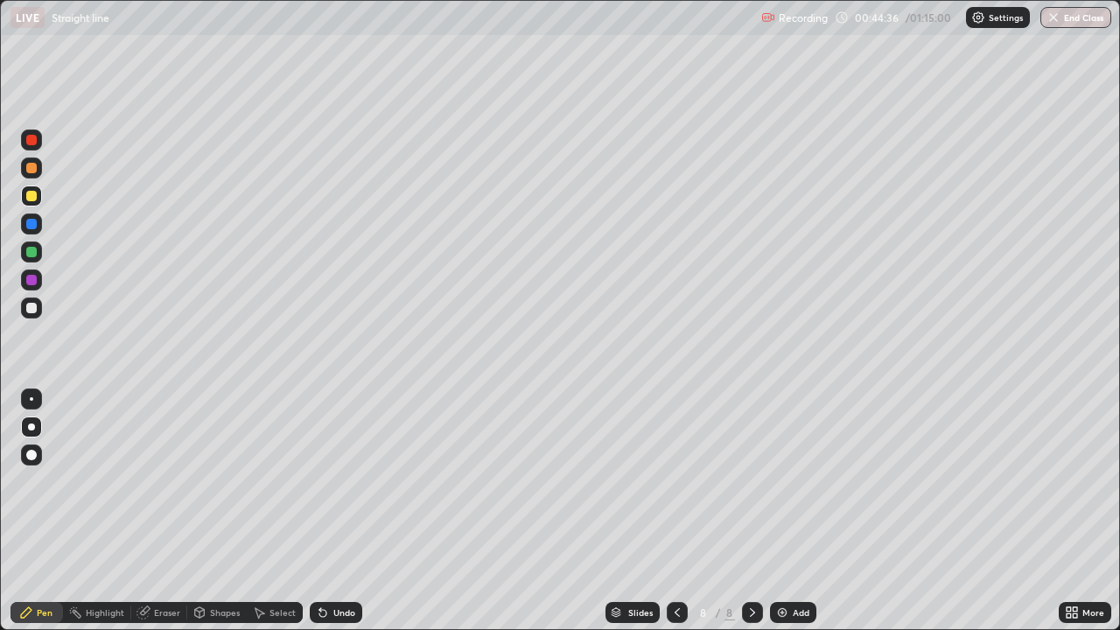
click at [34, 317] on div at bounding box center [31, 308] width 21 height 21
click at [32, 206] on div at bounding box center [31, 196] width 21 height 21
click at [339, 481] on div "Undo" at bounding box center [336, 612] width 53 height 21
click at [32, 309] on div at bounding box center [31, 308] width 11 height 11
click at [346, 481] on div "Undo" at bounding box center [336, 612] width 53 height 21
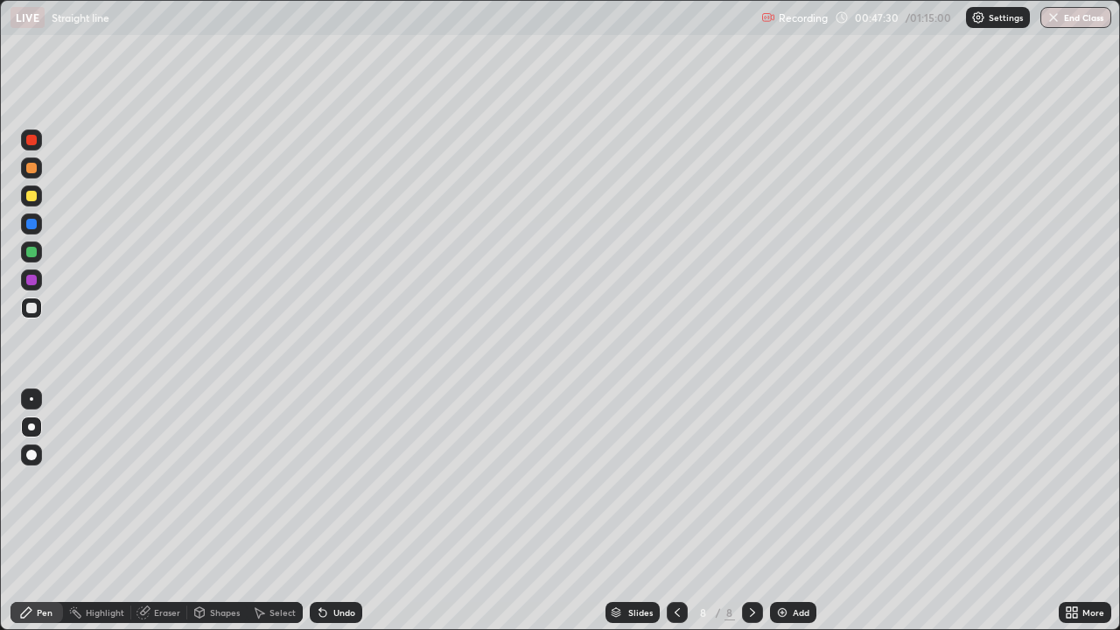
click at [340, 481] on div "Undo" at bounding box center [344, 612] width 22 height 9
click at [676, 481] on icon at bounding box center [677, 613] width 14 height 14
click at [673, 481] on icon at bounding box center [677, 613] width 14 height 14
click at [751, 481] on icon at bounding box center [753, 613] width 14 height 14
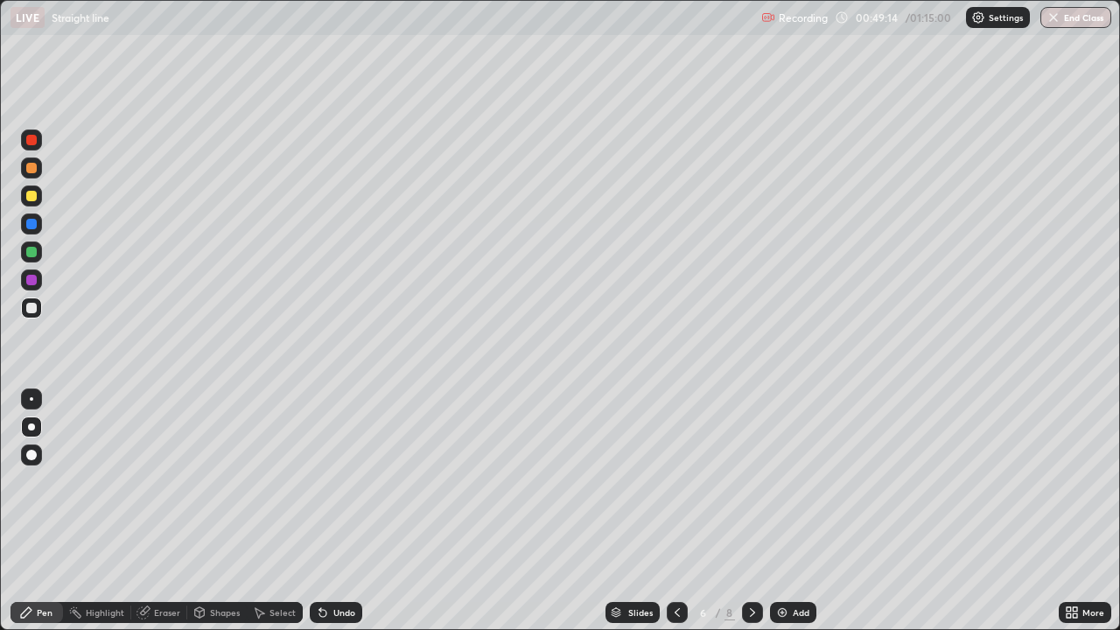
click at [751, 481] on icon at bounding box center [753, 613] width 14 height 14
click at [28, 283] on div at bounding box center [31, 280] width 11 height 11
click at [352, 481] on div "Undo" at bounding box center [344, 612] width 22 height 9
click at [676, 481] on icon at bounding box center [677, 613] width 14 height 14
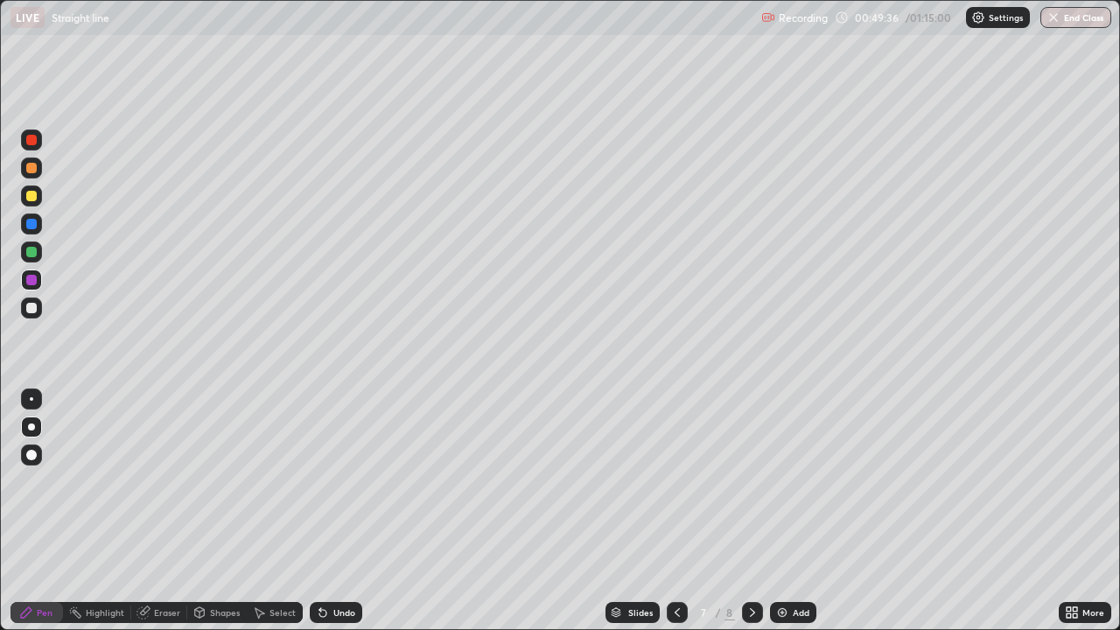
click at [676, 481] on icon at bounding box center [677, 613] width 14 height 14
click at [673, 481] on icon at bounding box center [677, 613] width 14 height 14
click at [751, 481] on icon at bounding box center [753, 613] width 14 height 14
click at [743, 481] on div at bounding box center [752, 612] width 21 height 21
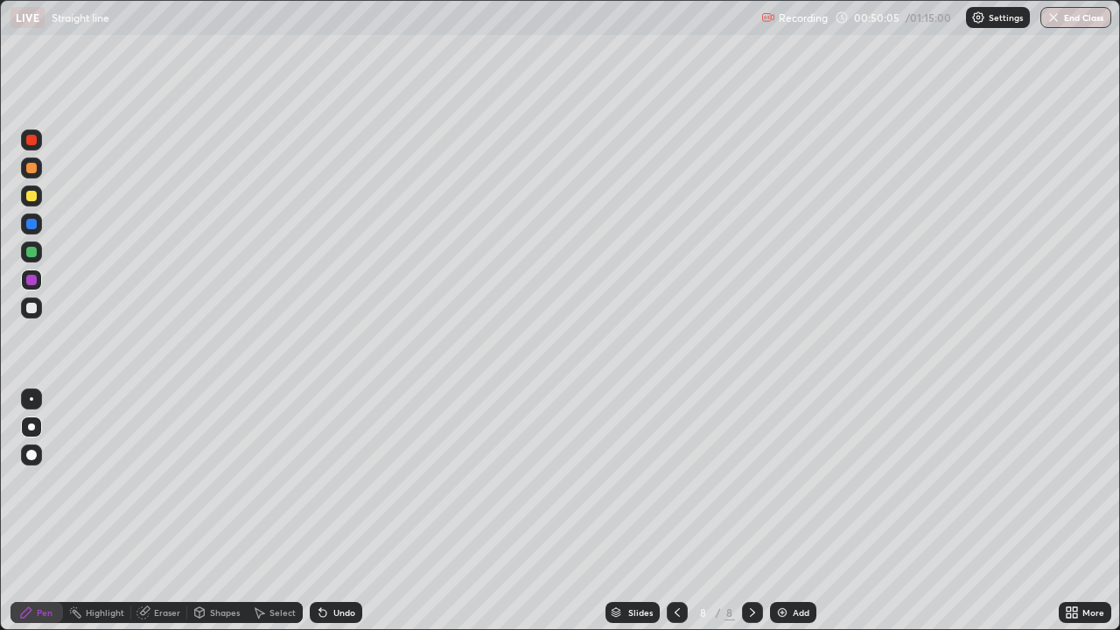
click at [350, 481] on div "Undo" at bounding box center [344, 612] width 22 height 9
click at [357, 481] on div "Undo" at bounding box center [336, 612] width 53 height 21
click at [345, 481] on div "Undo" at bounding box center [344, 612] width 22 height 9
click at [340, 481] on div "Undo" at bounding box center [344, 612] width 22 height 9
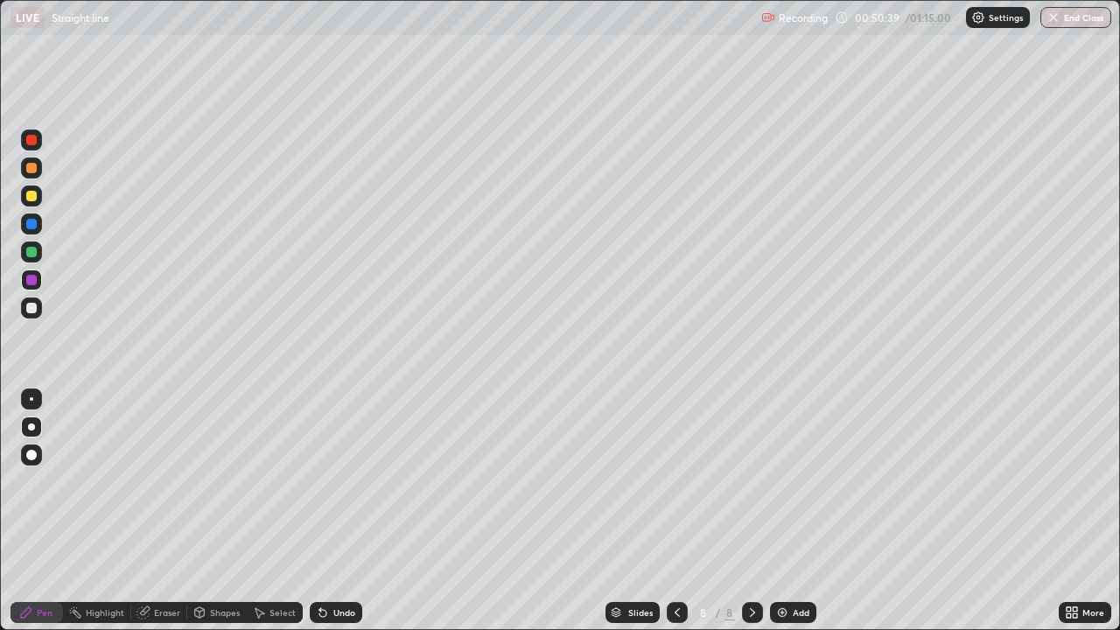
click at [340, 481] on div "Undo" at bounding box center [344, 612] width 22 height 9
click at [340, 481] on div "Undo" at bounding box center [336, 612] width 53 height 21
click at [335, 481] on div "Undo" at bounding box center [344, 612] width 22 height 9
click at [345, 481] on div "Undo" at bounding box center [344, 612] width 22 height 9
click at [344, 481] on div "Undo" at bounding box center [336, 612] width 53 height 21
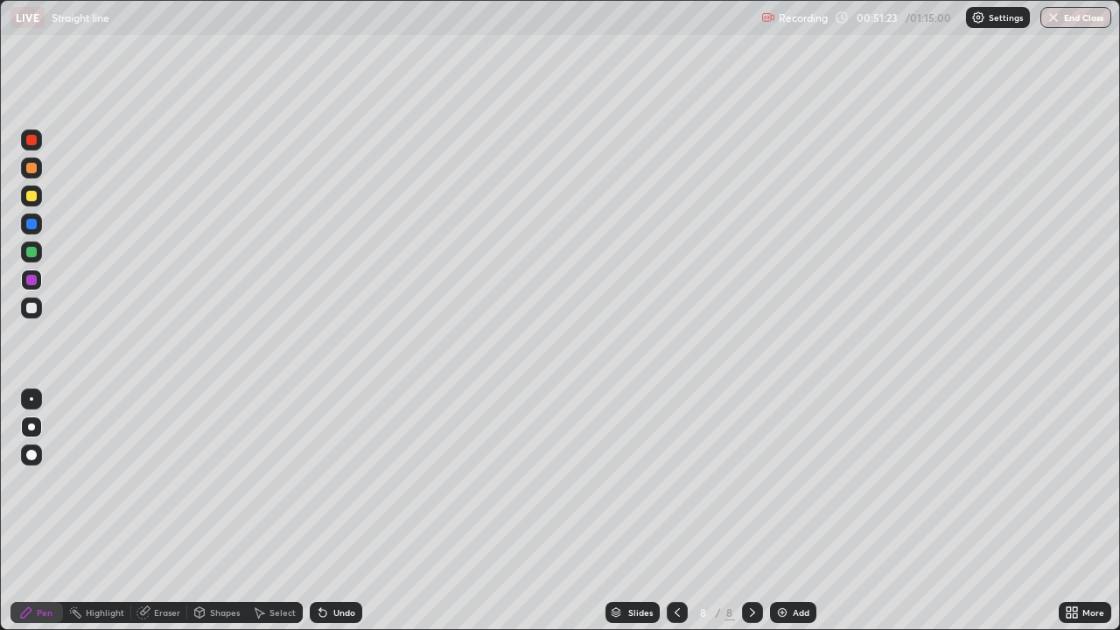
click at [337, 481] on div "Undo" at bounding box center [344, 612] width 22 height 9
click at [335, 481] on div "Undo" at bounding box center [344, 612] width 22 height 9
click at [329, 481] on div "Undo" at bounding box center [336, 612] width 53 height 21
click at [328, 481] on div "Undo" at bounding box center [336, 612] width 53 height 21
click at [326, 481] on icon at bounding box center [323, 613] width 14 height 14
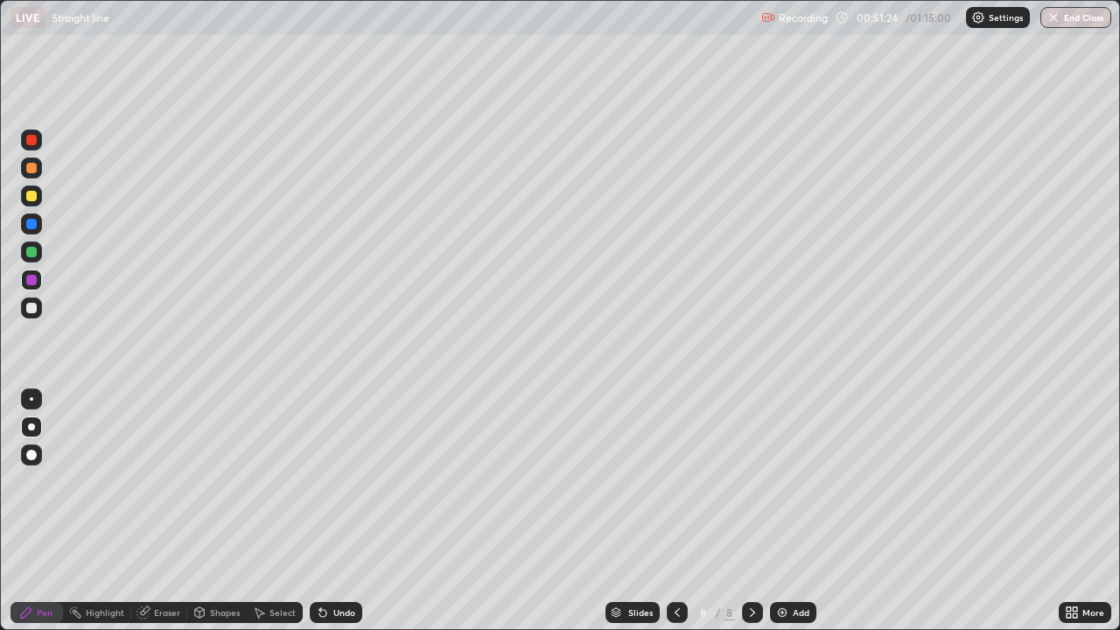
click at [324, 481] on icon at bounding box center [322, 613] width 7 height 7
click at [327, 481] on div "Undo" at bounding box center [336, 612] width 53 height 21
click at [330, 481] on div "Undo" at bounding box center [336, 612] width 53 height 21
click at [32, 226] on div at bounding box center [31, 224] width 11 height 11
click at [775, 481] on img at bounding box center [782, 613] width 14 height 14
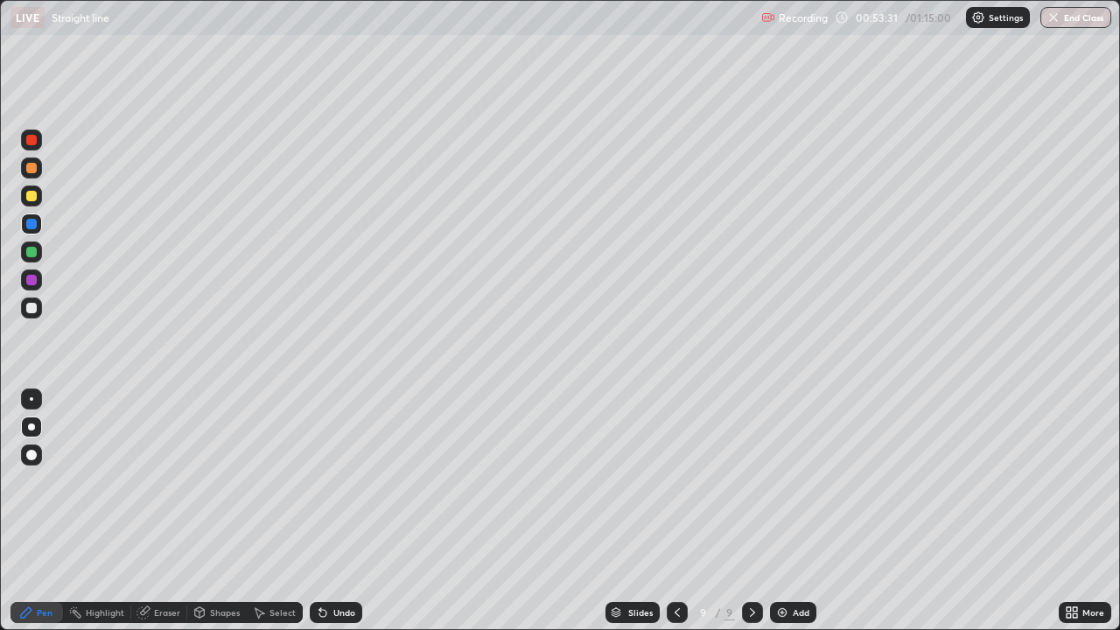
click at [676, 481] on div at bounding box center [677, 612] width 21 height 21
click at [751, 481] on icon at bounding box center [753, 613] width 14 height 14
click at [676, 481] on icon at bounding box center [677, 613] width 14 height 14
click at [751, 481] on icon at bounding box center [753, 613] width 14 height 14
click at [335, 481] on div "Undo" at bounding box center [336, 612] width 53 height 21
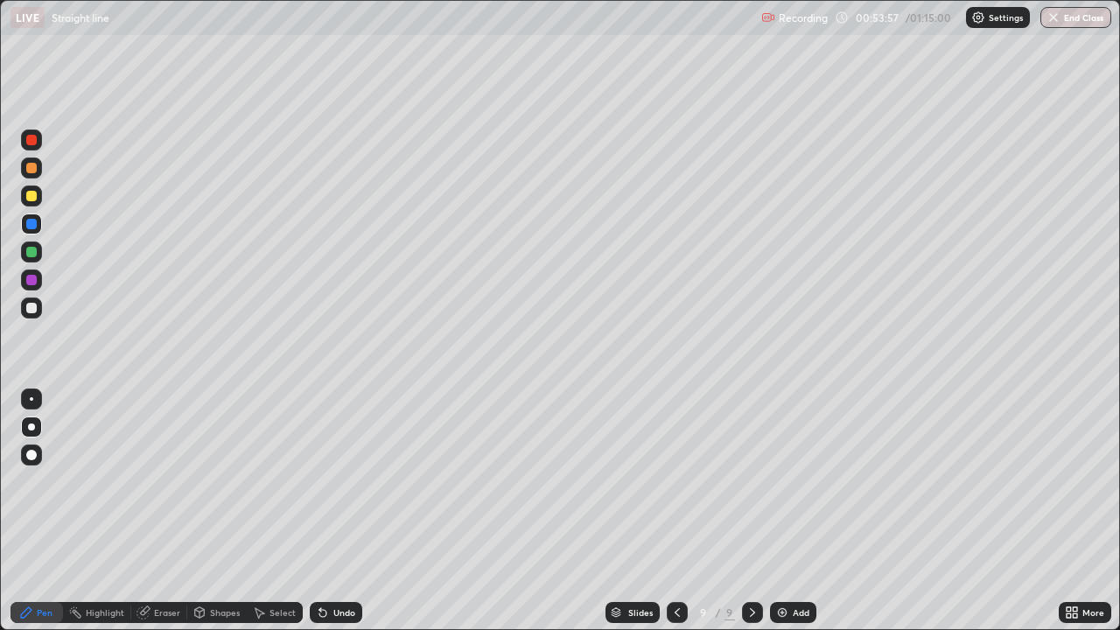
click at [335, 481] on div "Undo" at bounding box center [336, 612] width 53 height 21
click at [345, 481] on div "Undo" at bounding box center [344, 612] width 22 height 9
click at [343, 481] on div "Undo" at bounding box center [344, 612] width 22 height 9
click at [337, 481] on div "Undo" at bounding box center [344, 612] width 22 height 9
click at [338, 481] on div "Undo" at bounding box center [344, 612] width 22 height 9
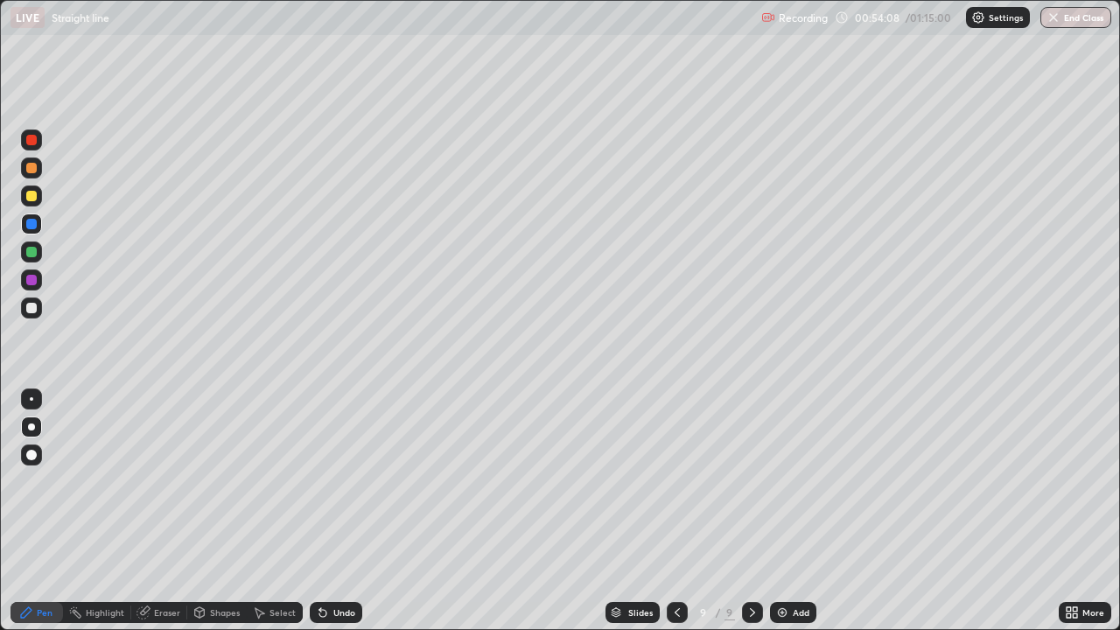
click at [342, 481] on div "Undo" at bounding box center [344, 612] width 22 height 9
click at [334, 481] on div "Undo" at bounding box center [336, 612] width 53 height 21
click at [676, 481] on icon at bounding box center [677, 613] width 14 height 14
click at [751, 481] on icon at bounding box center [753, 613] width 14 height 14
click at [32, 288] on div at bounding box center [31, 280] width 21 height 21
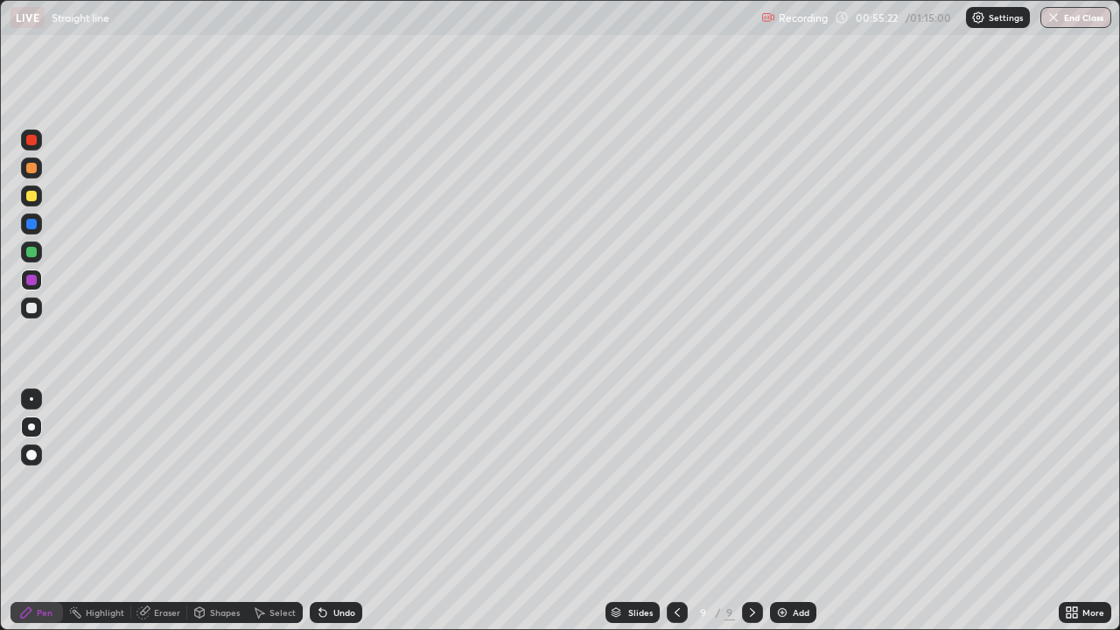
click at [676, 481] on icon at bounding box center [677, 613] width 14 height 14
click at [742, 481] on div at bounding box center [752, 612] width 21 height 21
click at [787, 481] on div "Add" at bounding box center [793, 612] width 46 height 21
click at [33, 310] on div at bounding box center [31, 308] width 11 height 11
click at [347, 481] on div "Undo" at bounding box center [344, 612] width 22 height 9
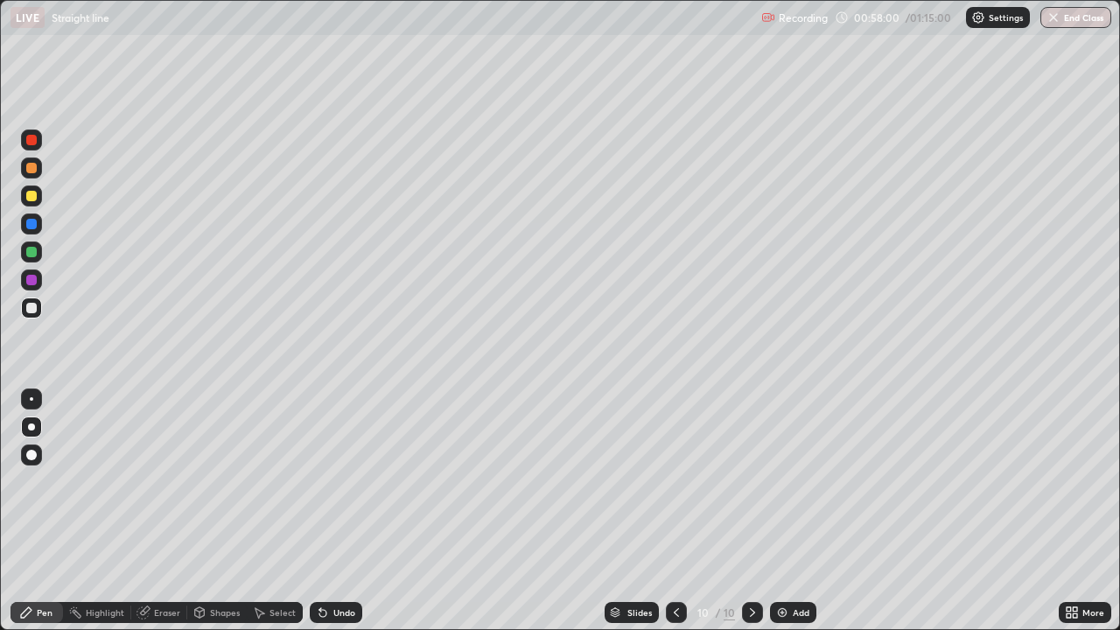
click at [326, 481] on icon at bounding box center [323, 613] width 14 height 14
click at [329, 481] on div "Undo" at bounding box center [336, 612] width 53 height 21
click at [323, 481] on icon at bounding box center [322, 613] width 7 height 7
click at [326, 481] on icon at bounding box center [323, 613] width 14 height 14
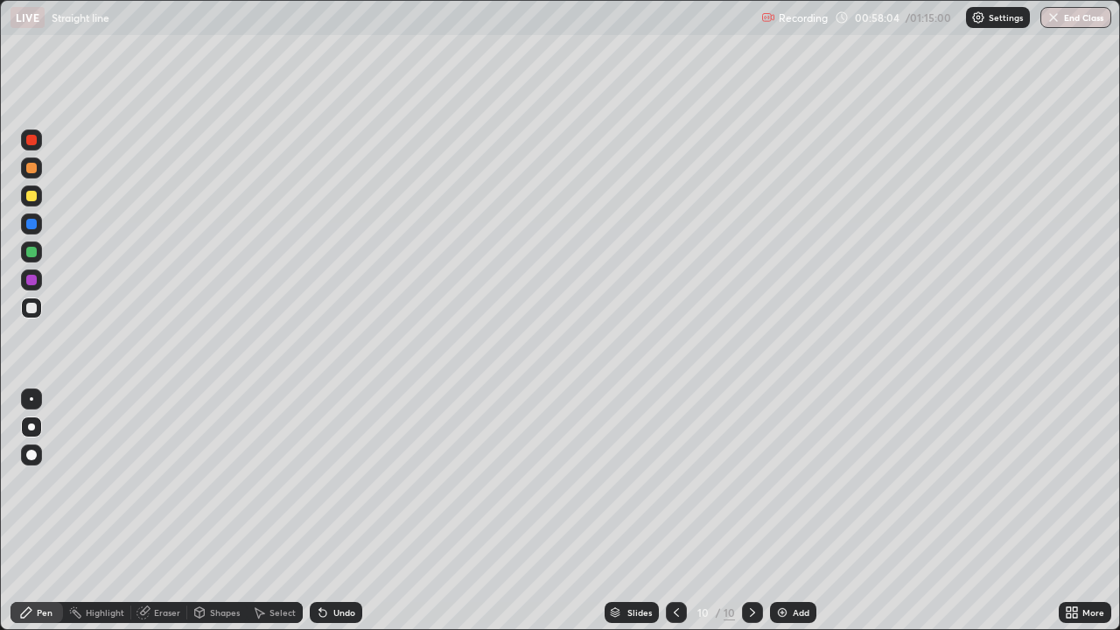
click at [319, 481] on icon at bounding box center [320, 609] width 2 height 2
click at [1047, 26] on button "End Class" at bounding box center [1076, 17] width 71 height 21
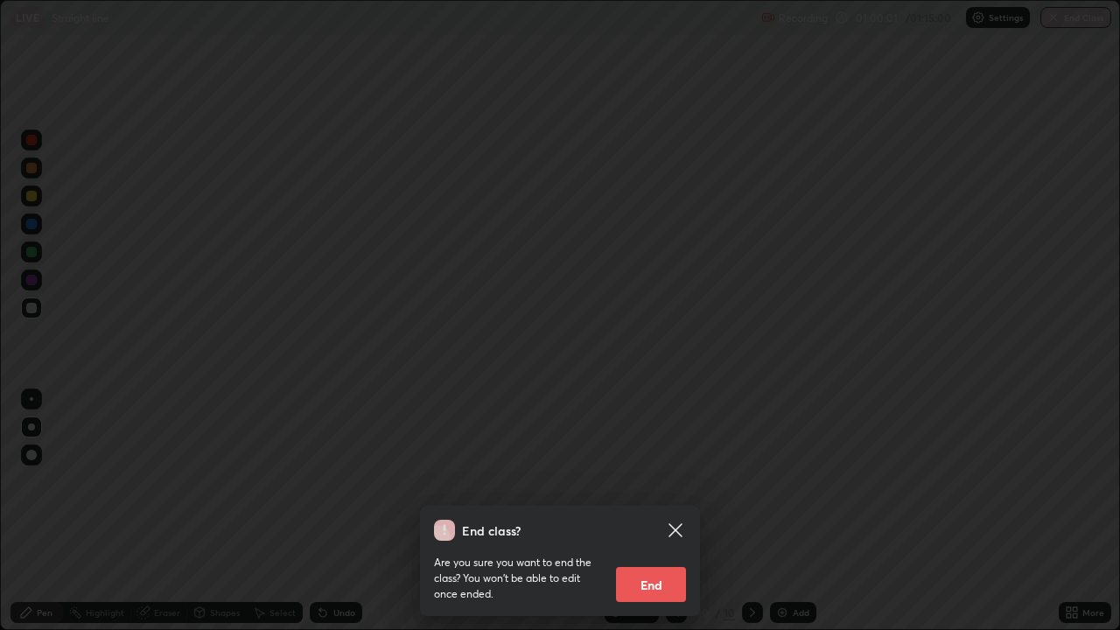
click at [627, 481] on button "End" at bounding box center [651, 584] width 70 height 35
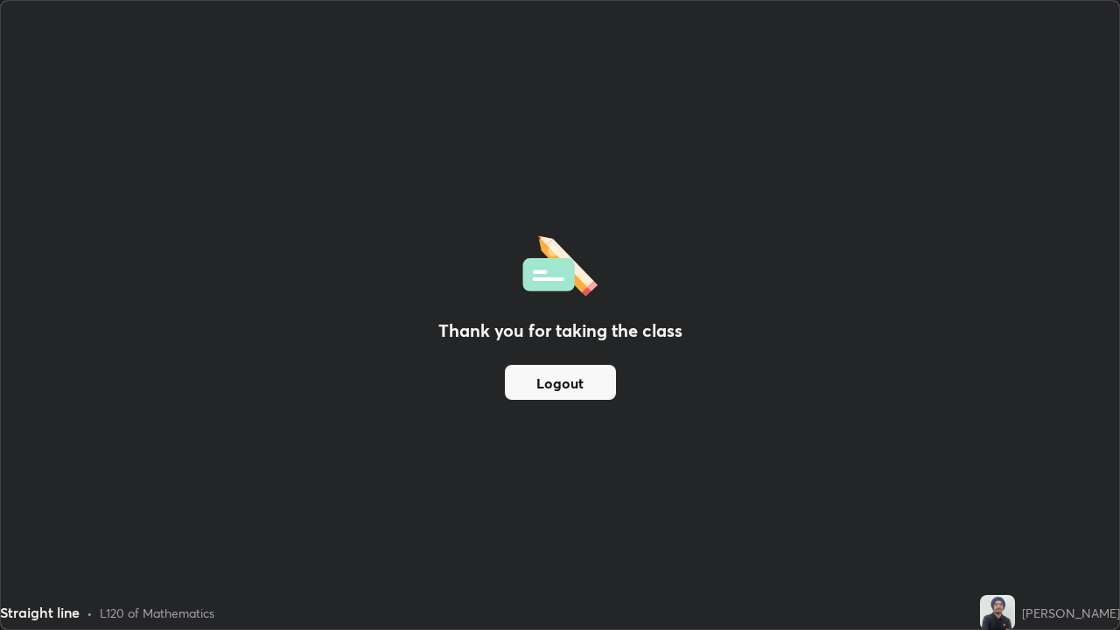
click at [547, 386] on button "Logout" at bounding box center [560, 382] width 111 height 35
